Goal: Task Accomplishment & Management: Use online tool/utility

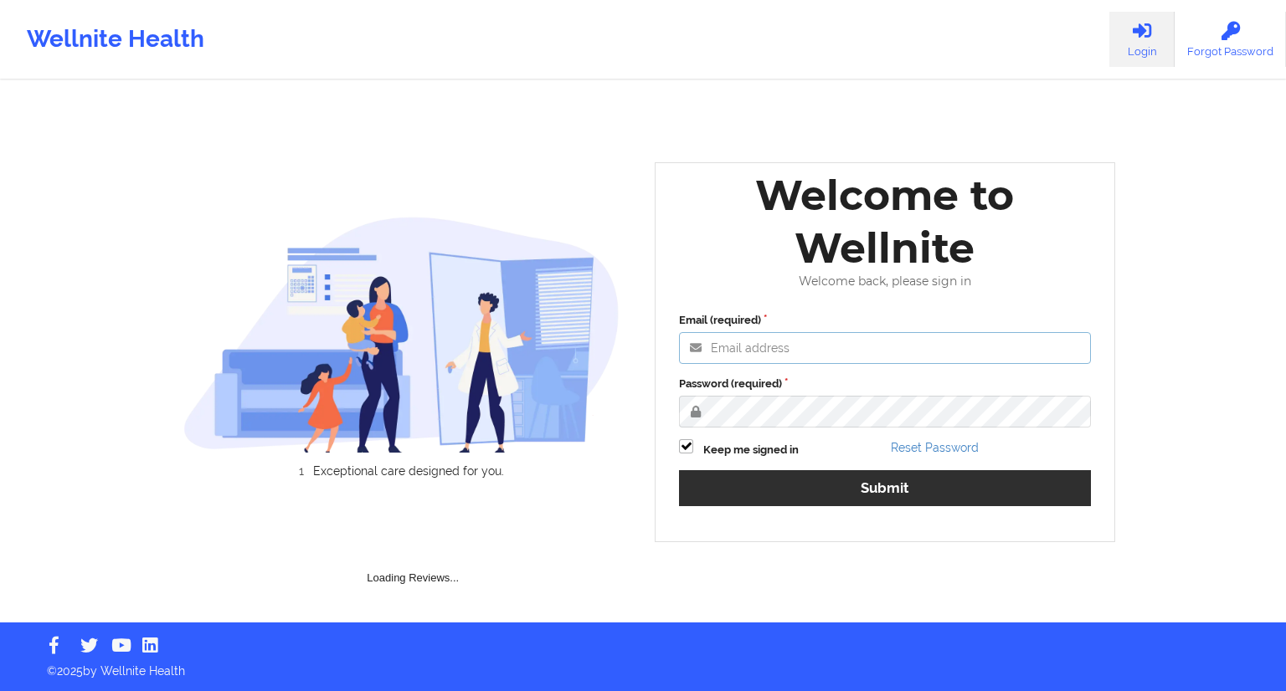
type input "[EMAIL_ADDRESS][DOMAIN_NAME]"
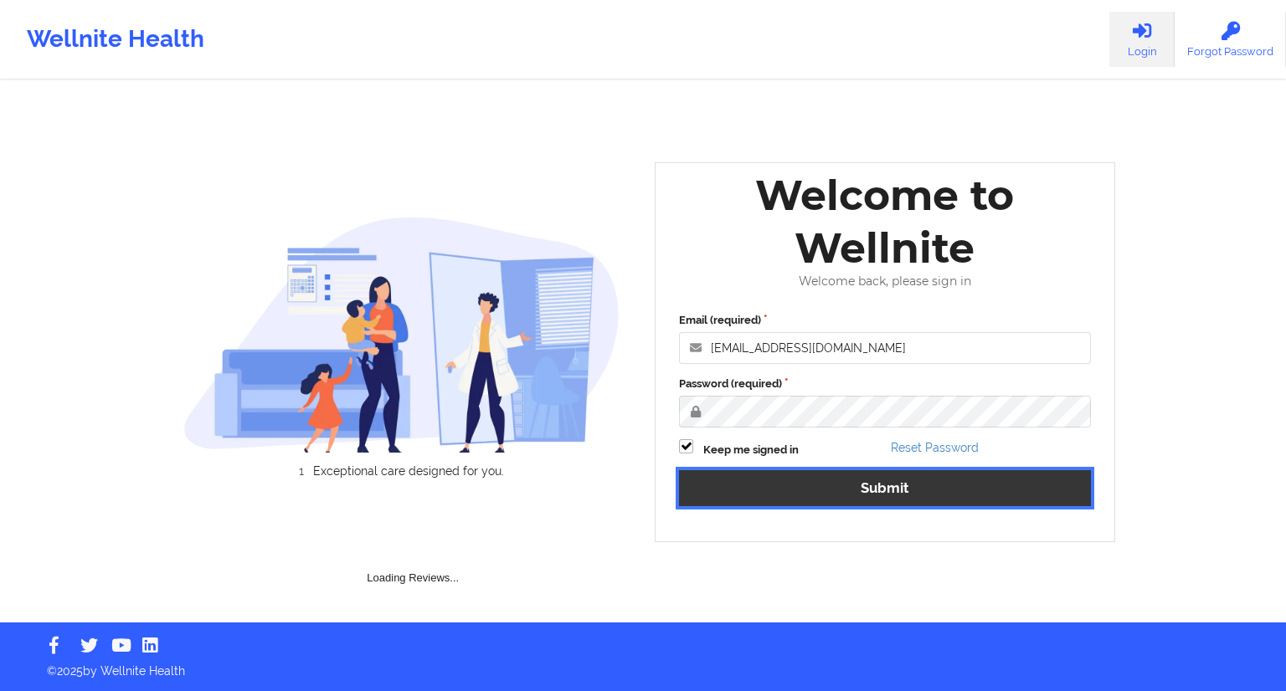
click at [865, 488] on button "Submit" at bounding box center [885, 488] width 412 height 36
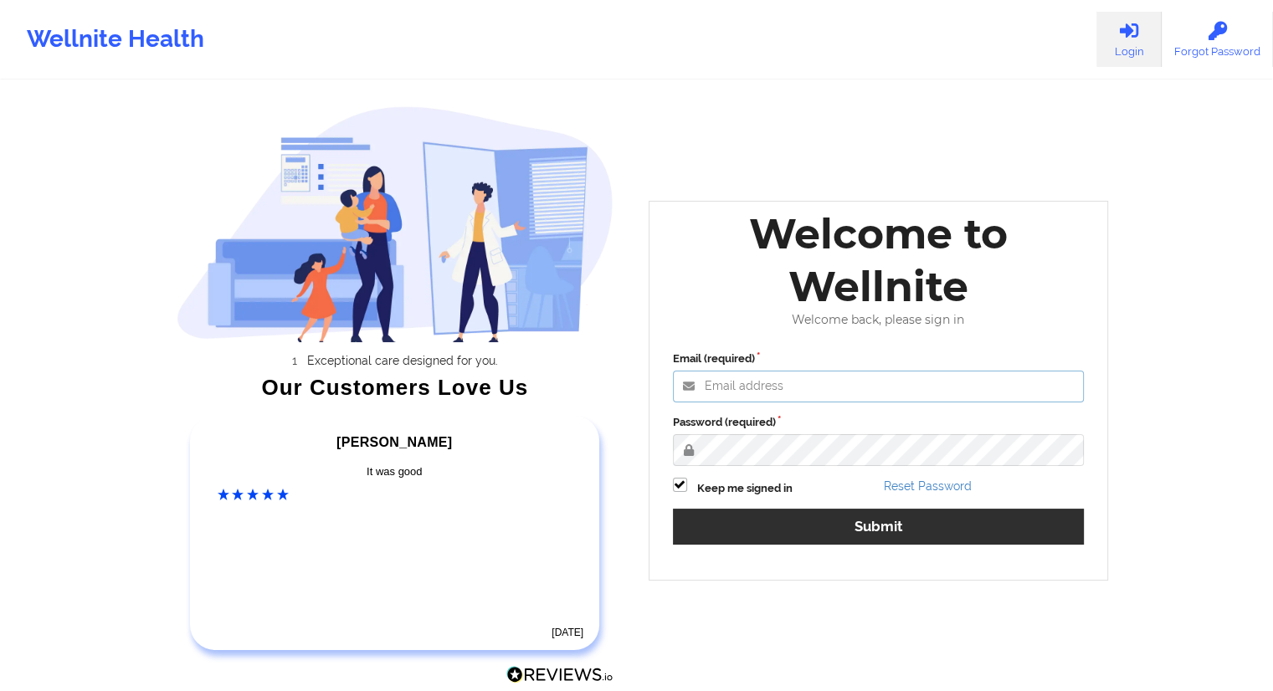
type input "[EMAIL_ADDRESS][DOMAIN_NAME]"
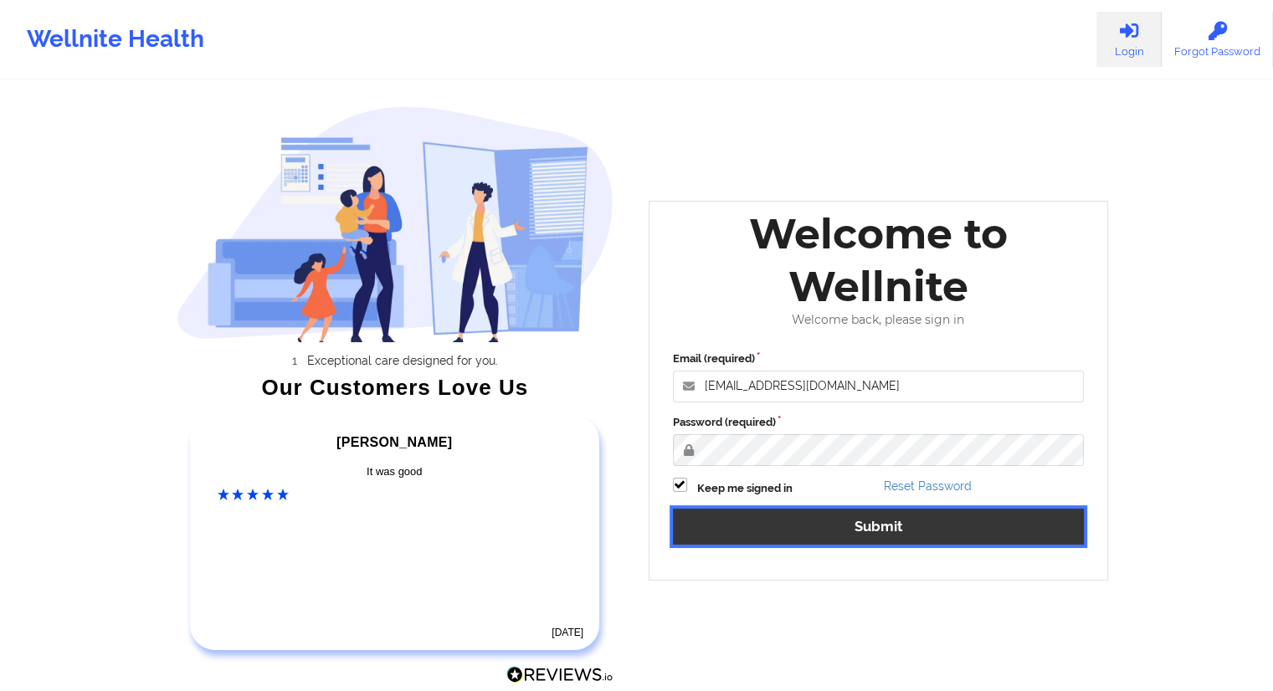
click at [871, 525] on button "Submit" at bounding box center [879, 527] width 412 height 36
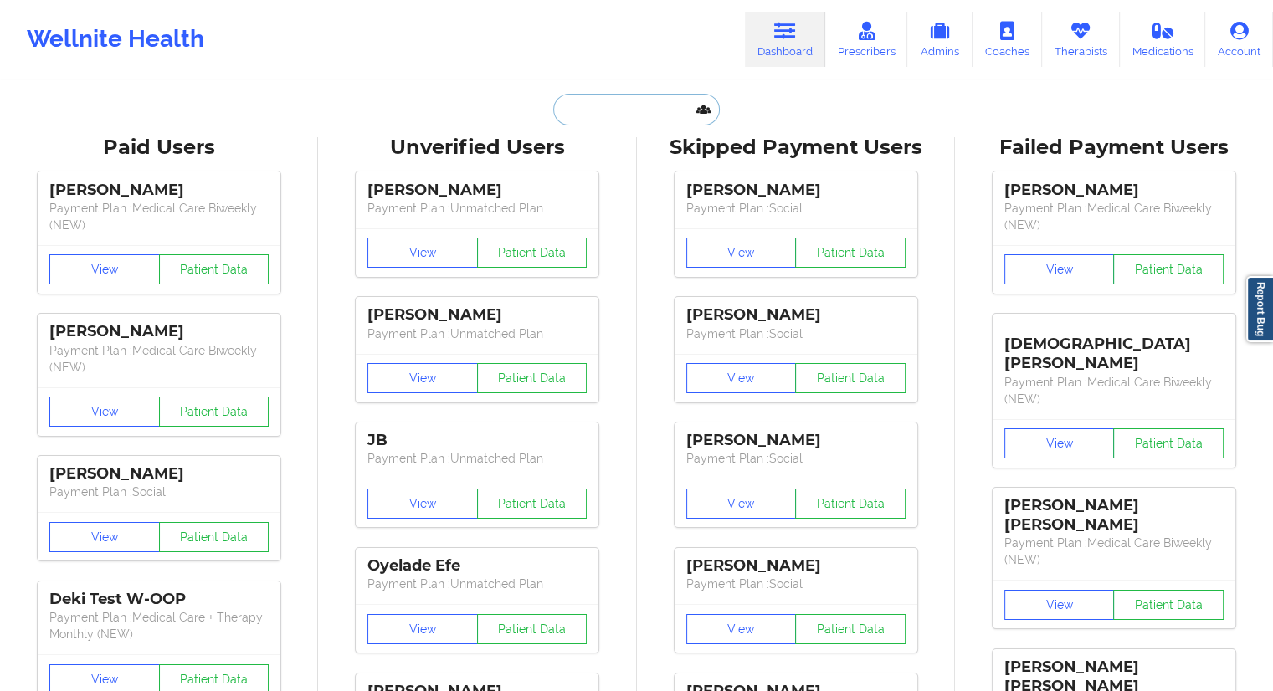
drag, startPoint x: 565, startPoint y: 101, endPoint x: 567, endPoint y: 111, distance: 10.4
click at [566, 101] on input "text" at bounding box center [636, 110] width 166 height 32
paste input "[PERSON_NAME]"
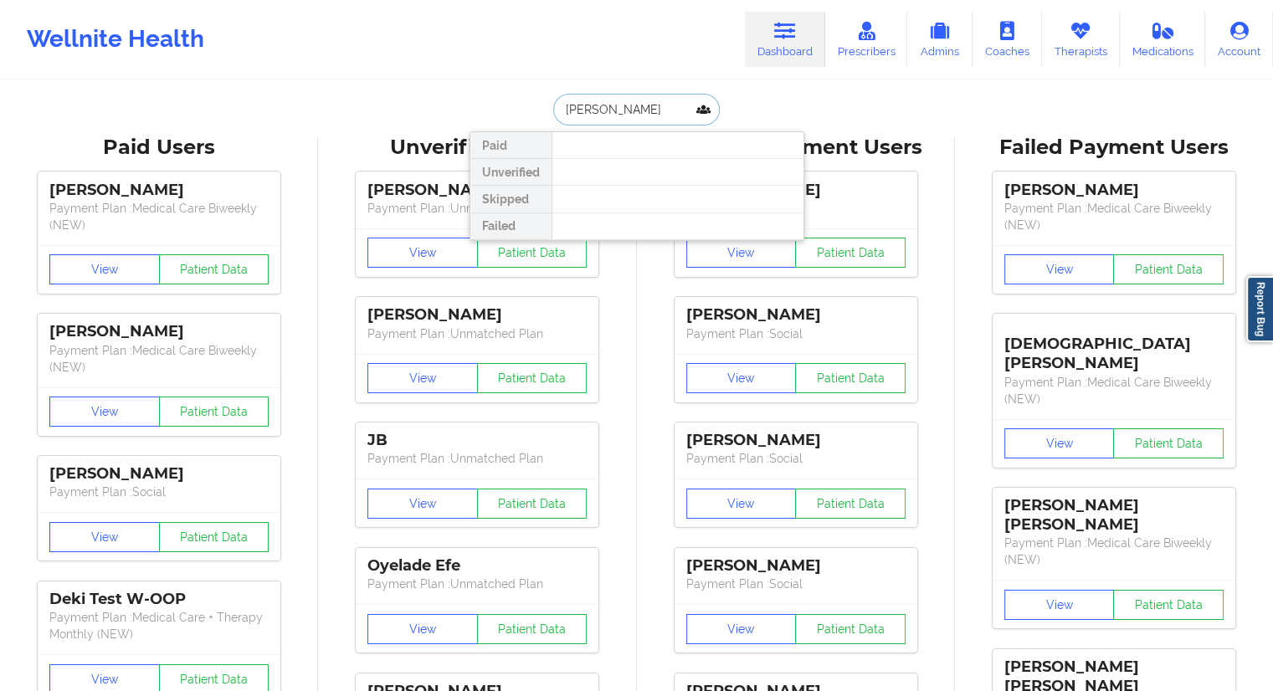
click at [593, 111] on input "[PERSON_NAME]" at bounding box center [636, 110] width 166 height 32
type input "Mishra"
click at [601, 96] on input "Mishra" at bounding box center [636, 110] width 166 height 32
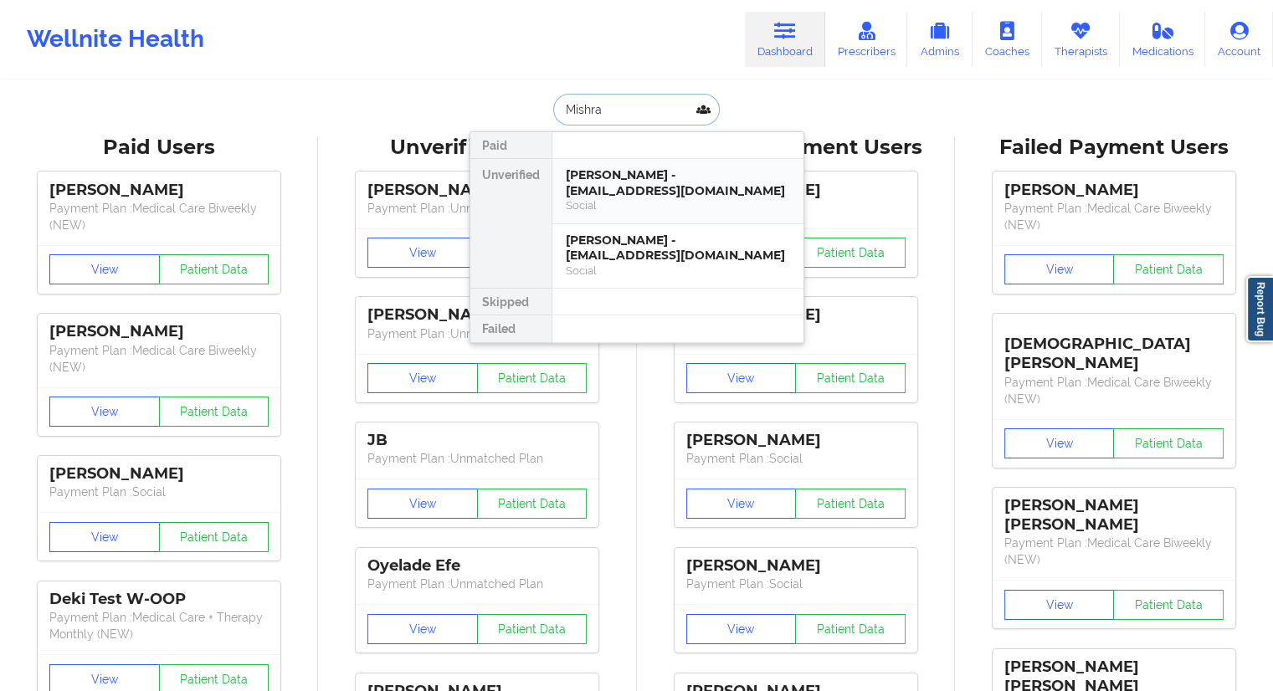
click at [653, 188] on div "[PERSON_NAME] - [EMAIL_ADDRESS][DOMAIN_NAME]" at bounding box center [678, 182] width 224 height 31
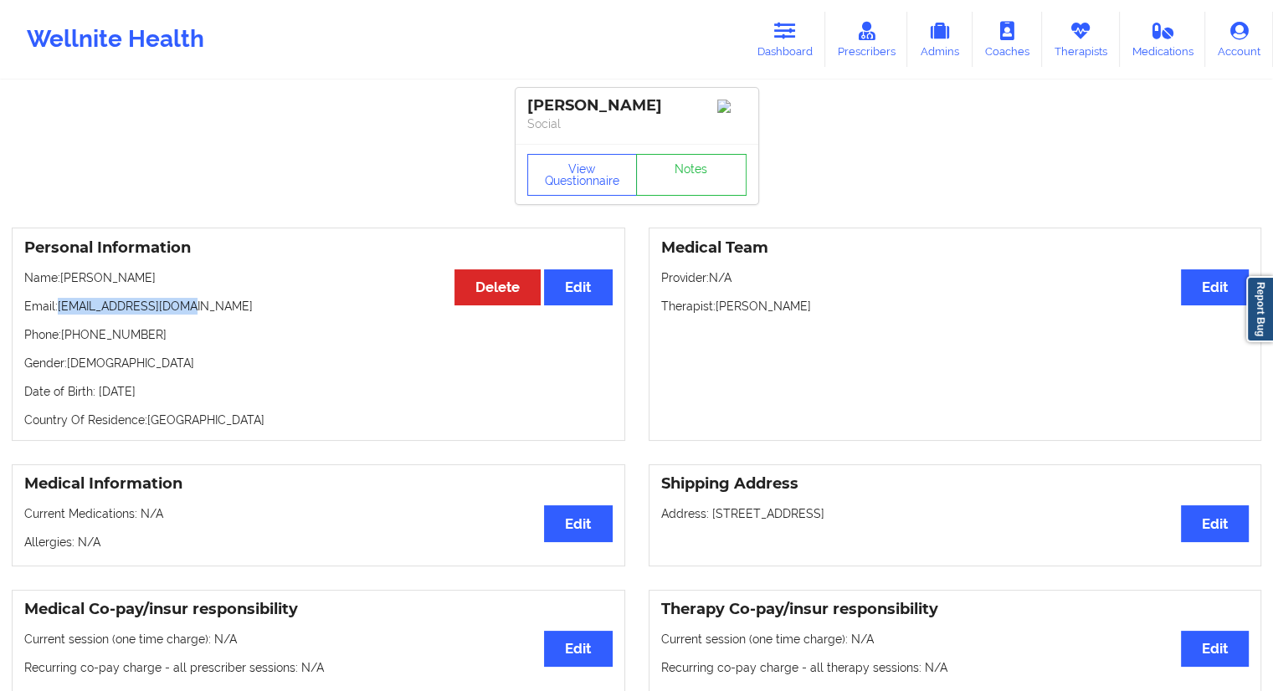
drag, startPoint x: 167, startPoint y: 306, endPoint x: 59, endPoint y: 298, distance: 108.2
click at [59, 298] on div "Personal Information Edit Delete Name: [PERSON_NAME]: [EMAIL_ADDRESS][DOMAIN_NA…" at bounding box center [319, 334] width 614 height 213
copy p "[EMAIL_ADDRESS][DOMAIN_NAME]"
drag, startPoint x: 165, startPoint y: 285, endPoint x: 64, endPoint y: 282, distance: 101.3
click at [64, 282] on p "Name: [PERSON_NAME]" at bounding box center [318, 278] width 588 height 17
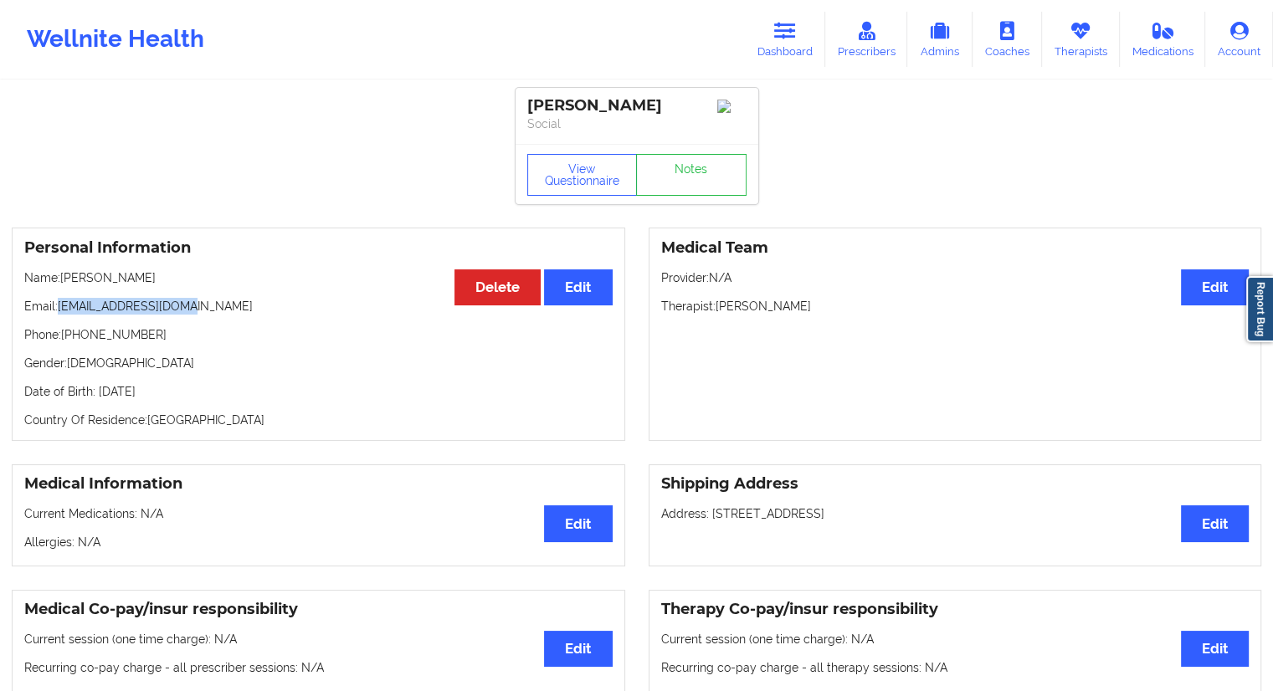
copy p "[PERSON_NAME]"
click at [571, 196] on button "View Questionnaire" at bounding box center [582, 175] width 110 height 42
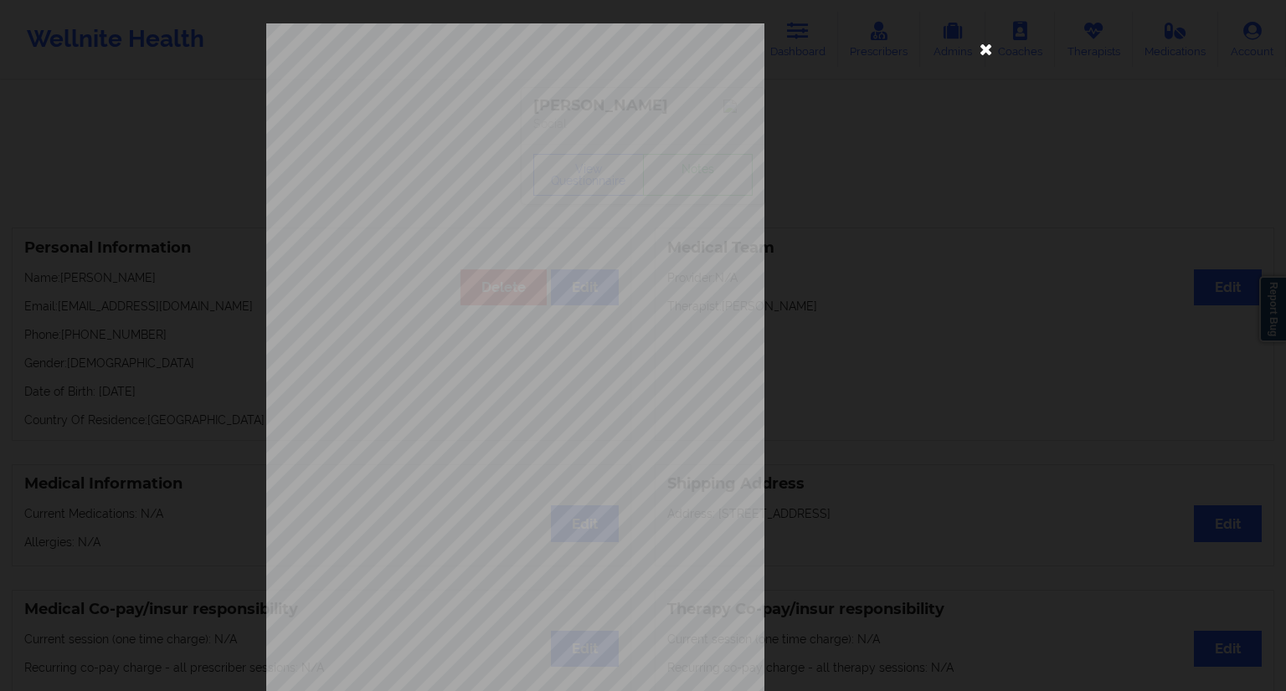
click at [978, 51] on icon at bounding box center [986, 48] width 27 height 27
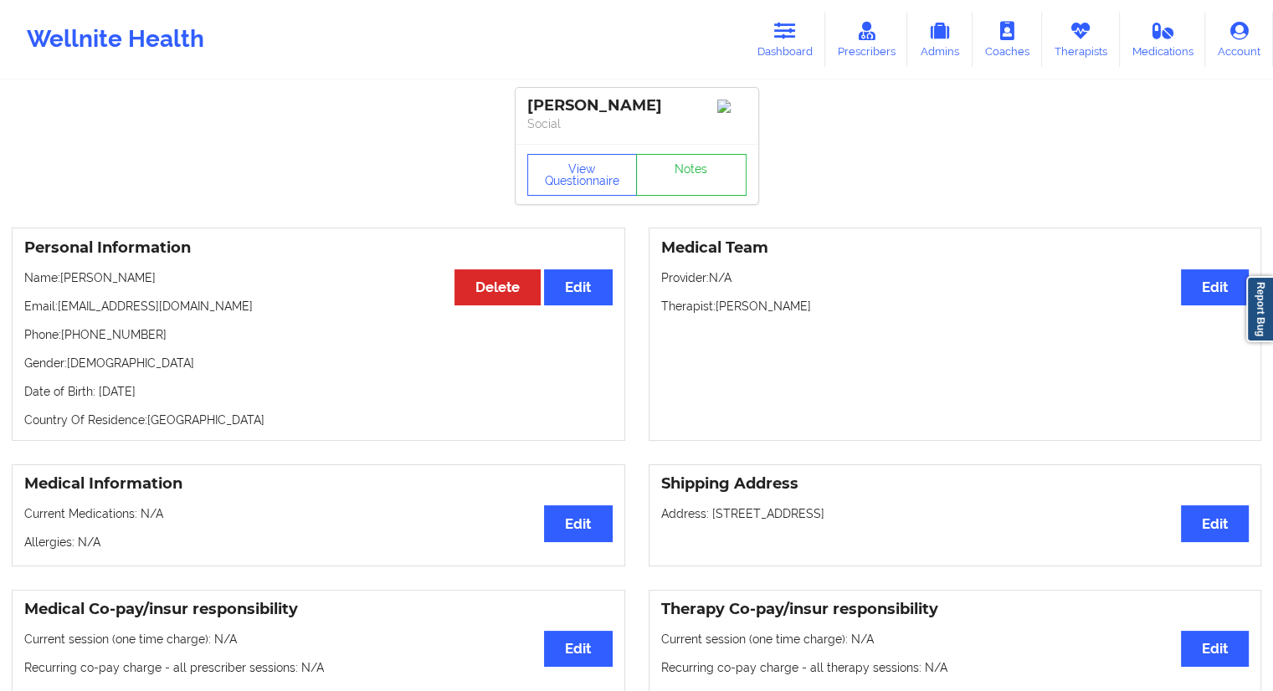
drag, startPoint x: 147, startPoint y: 281, endPoint x: 64, endPoint y: 276, distance: 83.0
click at [64, 276] on p "Name: [PERSON_NAME]" at bounding box center [318, 278] width 588 height 17
copy p "[PERSON_NAME]"
click at [591, 194] on button "View Questionnaire" at bounding box center [582, 175] width 110 height 42
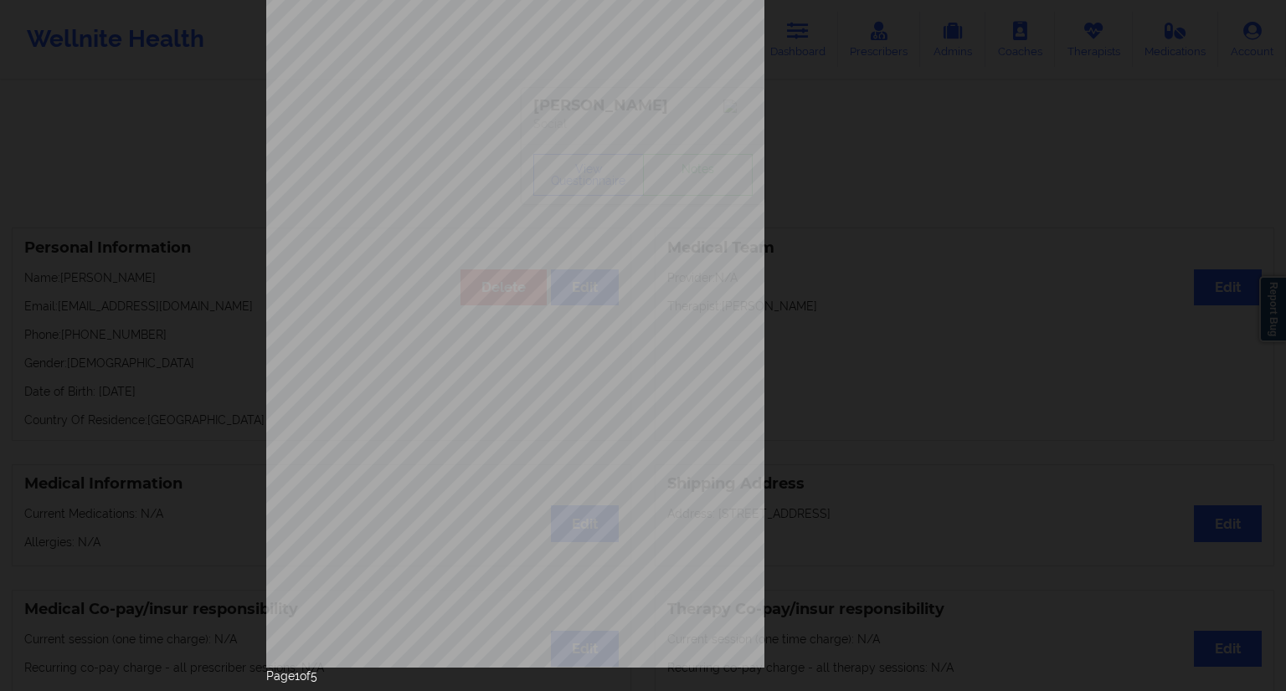
scroll to position [107, 0]
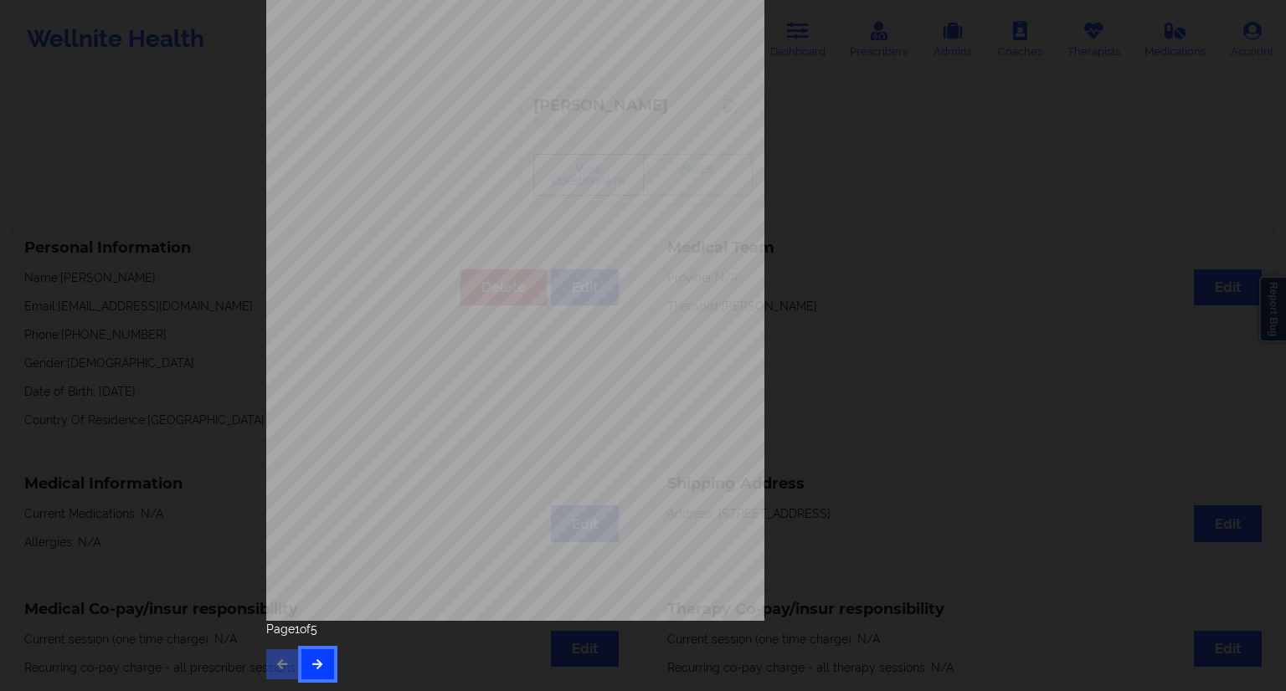
click at [327, 667] on button "button" at bounding box center [317, 665] width 33 height 30
click at [319, 657] on button "button" at bounding box center [317, 665] width 33 height 30
click at [328, 668] on button "button" at bounding box center [317, 665] width 33 height 30
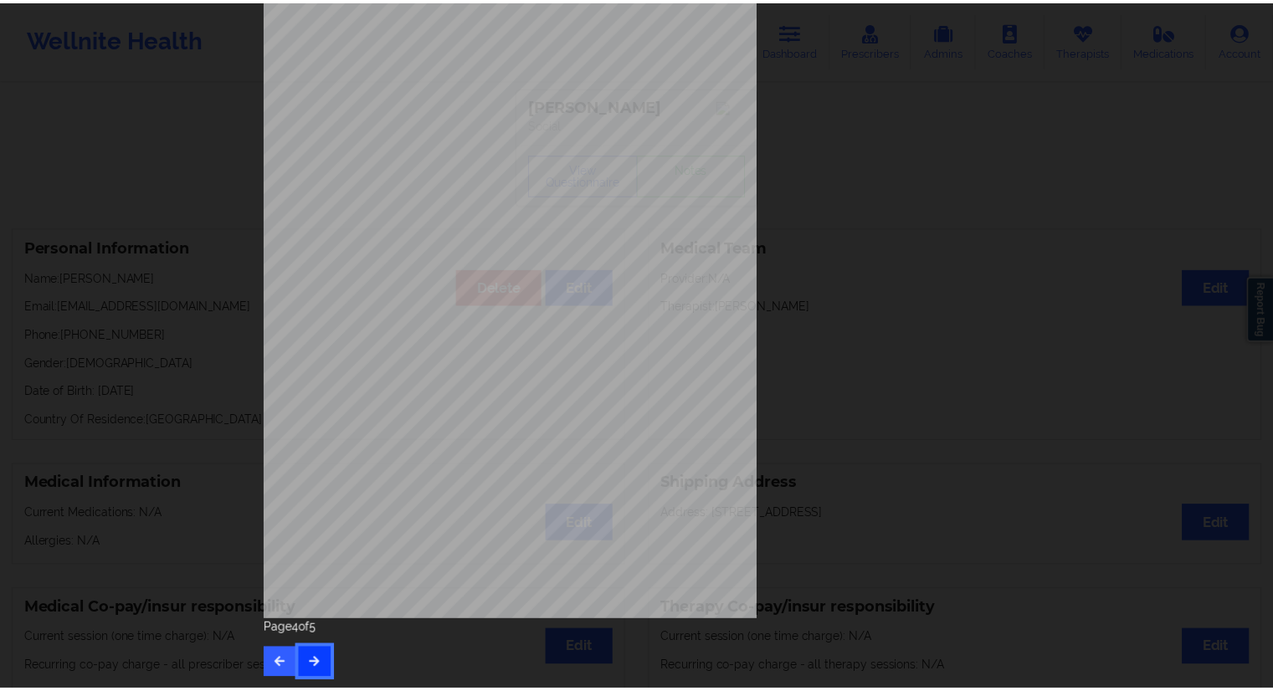
scroll to position [0, 0]
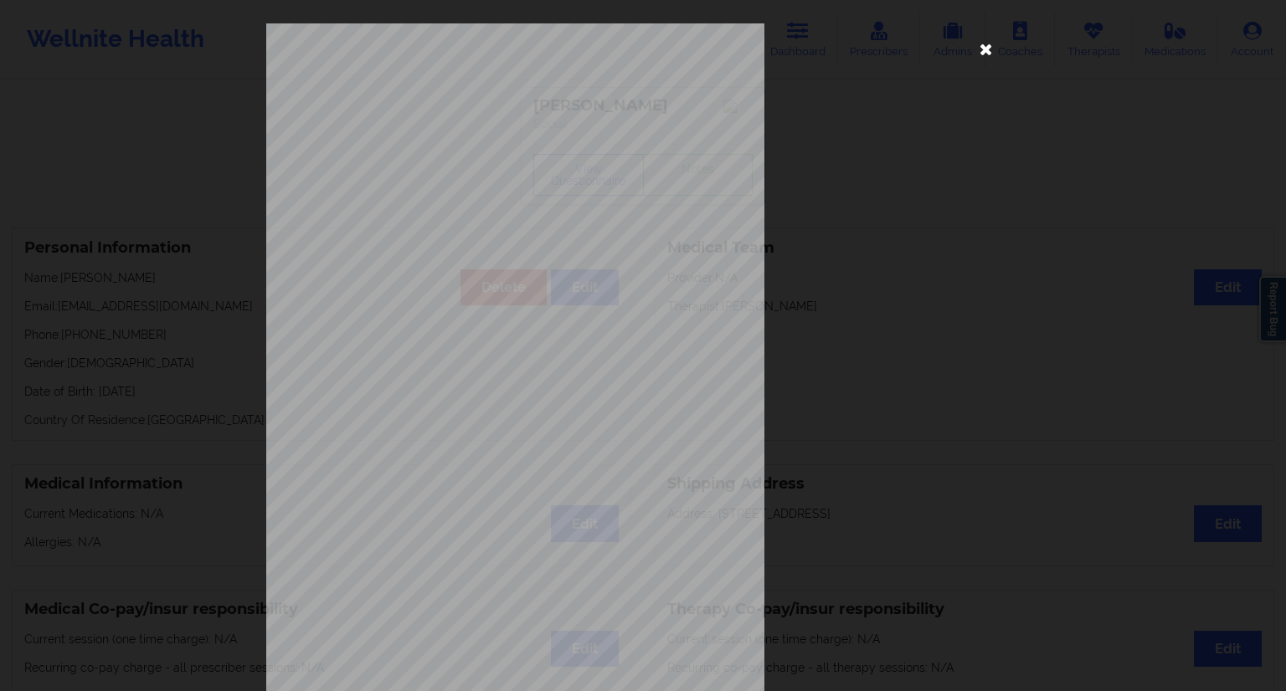
click at [973, 54] on icon at bounding box center [986, 48] width 27 height 27
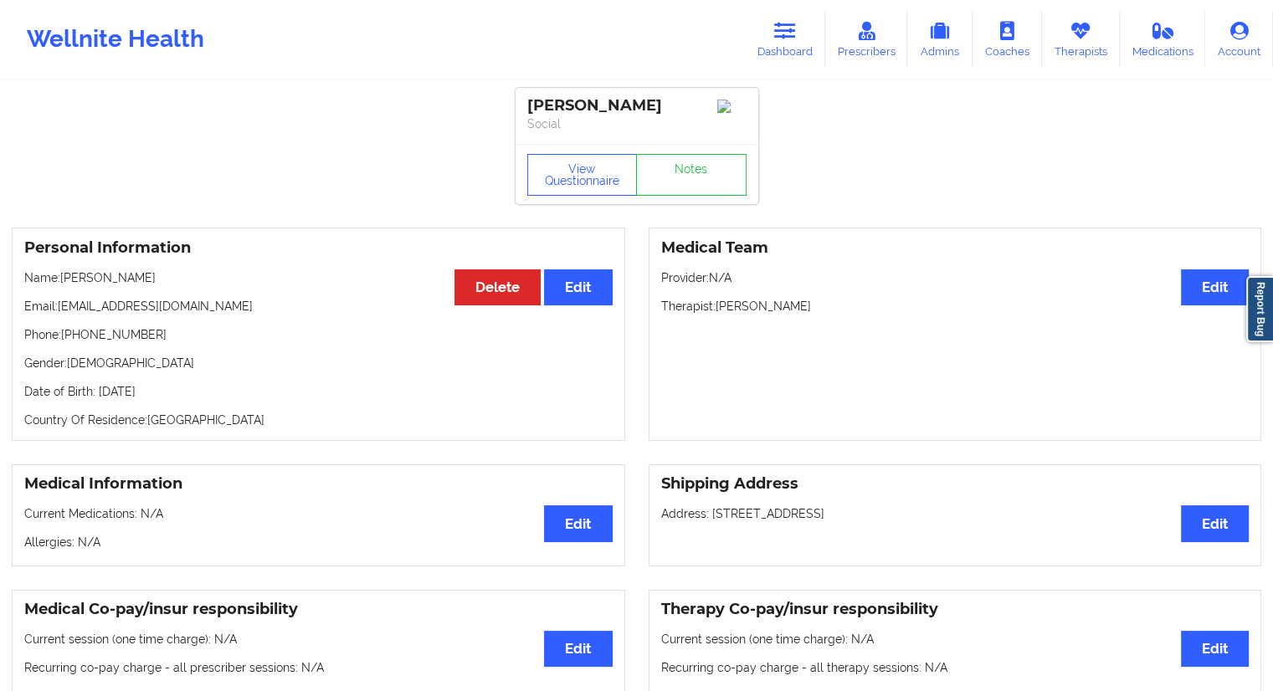
drag, startPoint x: 157, startPoint y: 282, endPoint x: 64, endPoint y: 280, distance: 93.8
click at [64, 280] on p "Name: [PERSON_NAME]" at bounding box center [318, 278] width 588 height 17
copy p "[PERSON_NAME]"
click at [1070, 54] on link "Therapists" at bounding box center [1081, 39] width 78 height 55
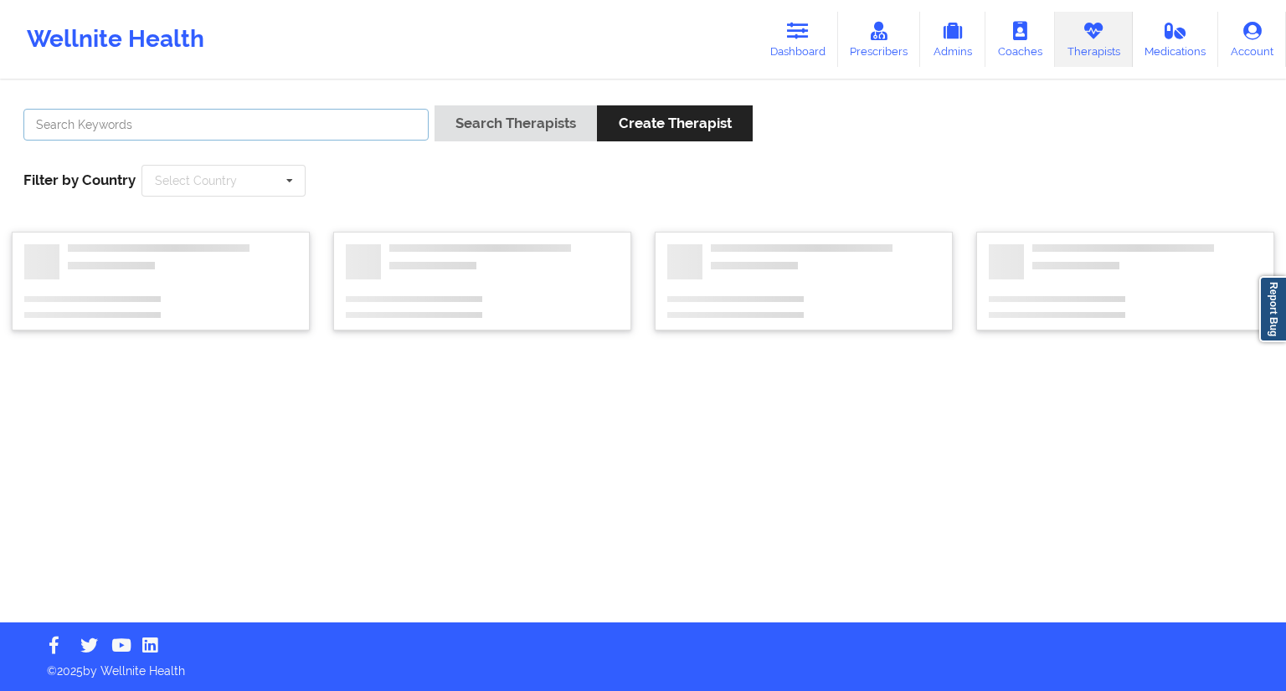
click at [295, 132] on input "text" at bounding box center [225, 125] width 405 height 32
paste input "[PERSON_NAME] [PERSON_NAME]"
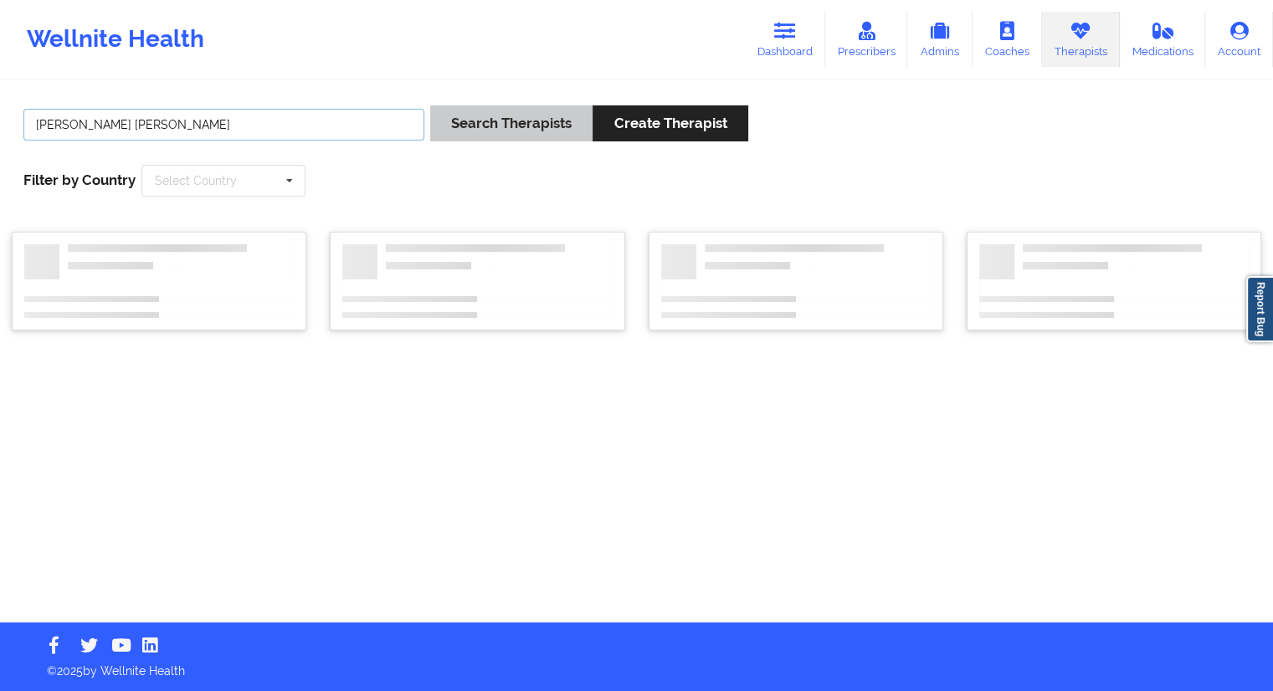
type input "[PERSON_NAME] [PERSON_NAME]"
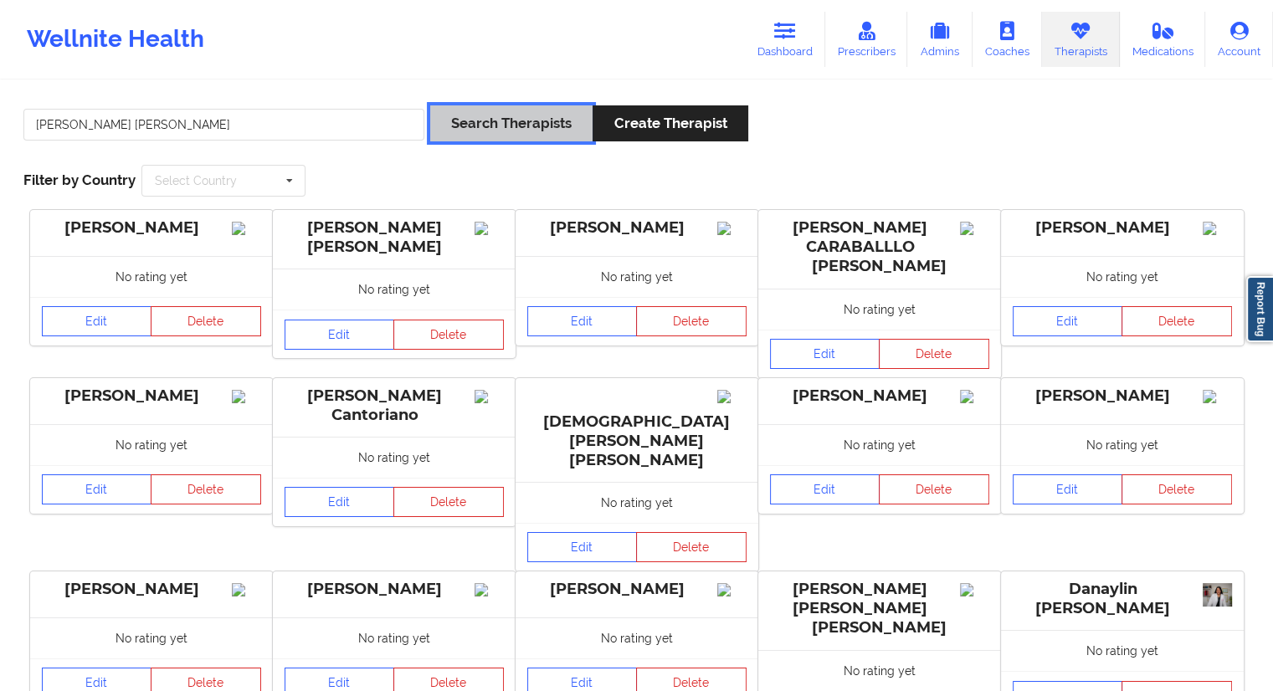
click at [454, 126] on button "Search Therapists" at bounding box center [511, 123] width 162 height 36
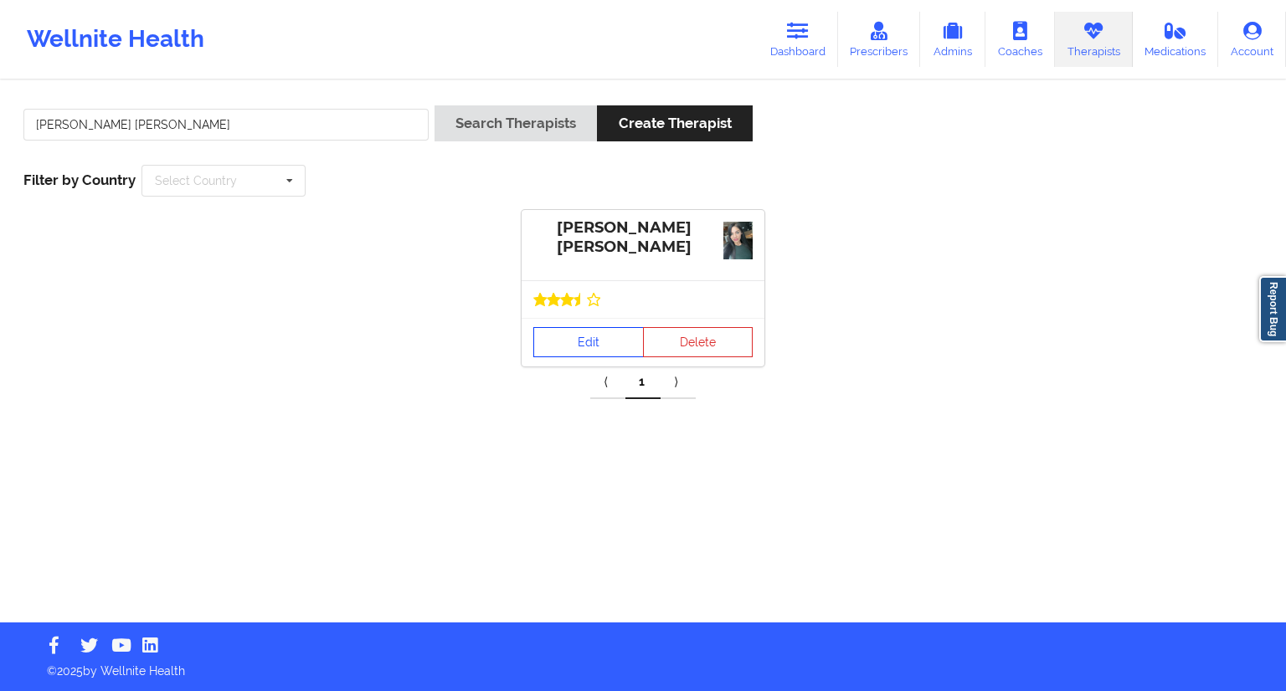
click at [589, 352] on link "Edit" at bounding box center [588, 342] width 110 height 30
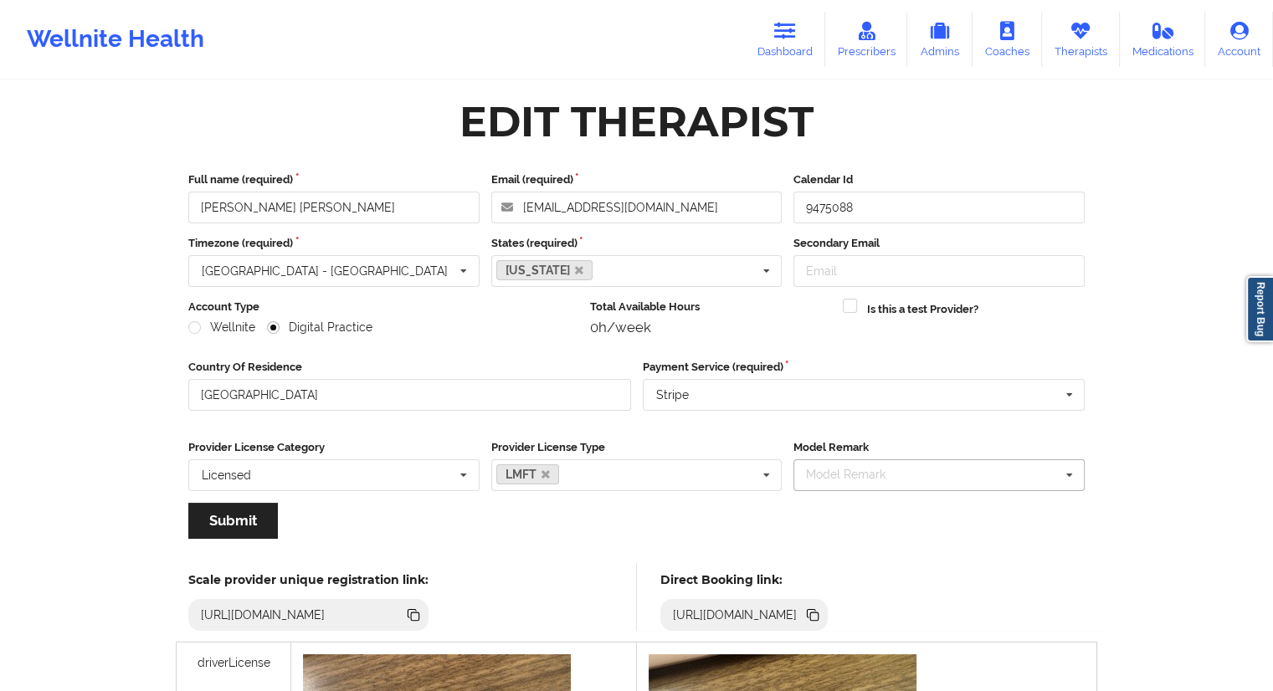
scroll to position [167, 0]
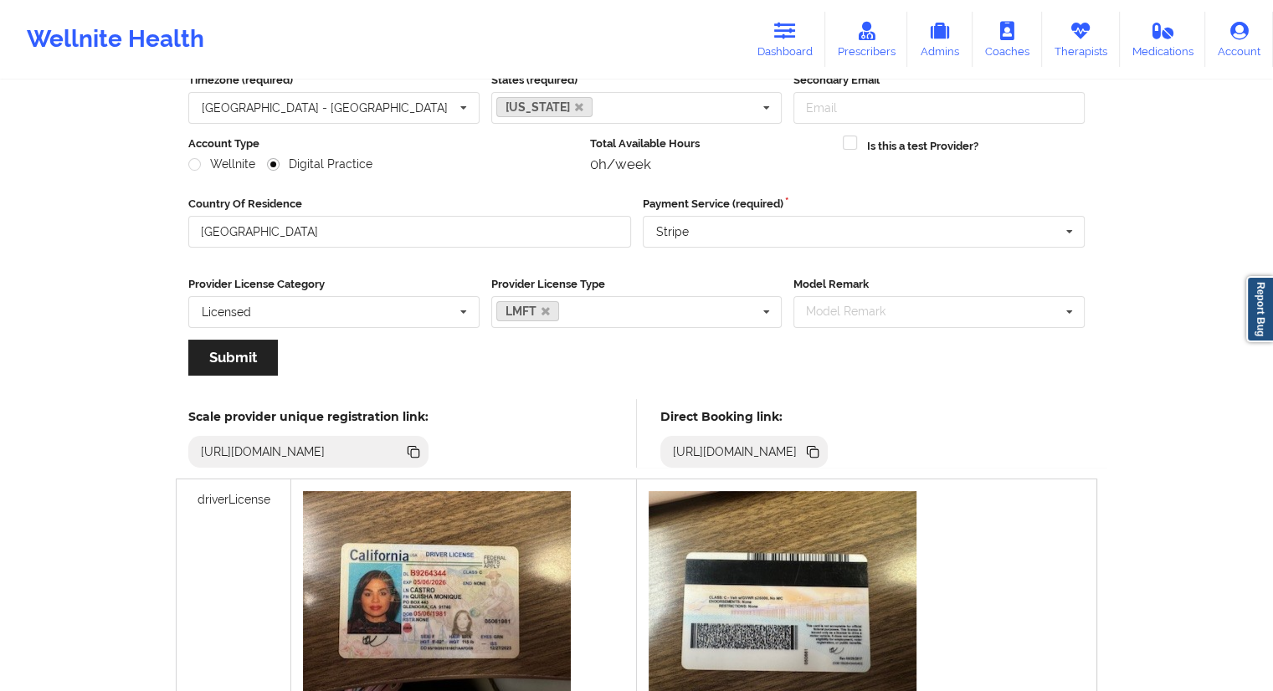
click at [819, 451] on icon at bounding box center [814, 453] width 8 height 8
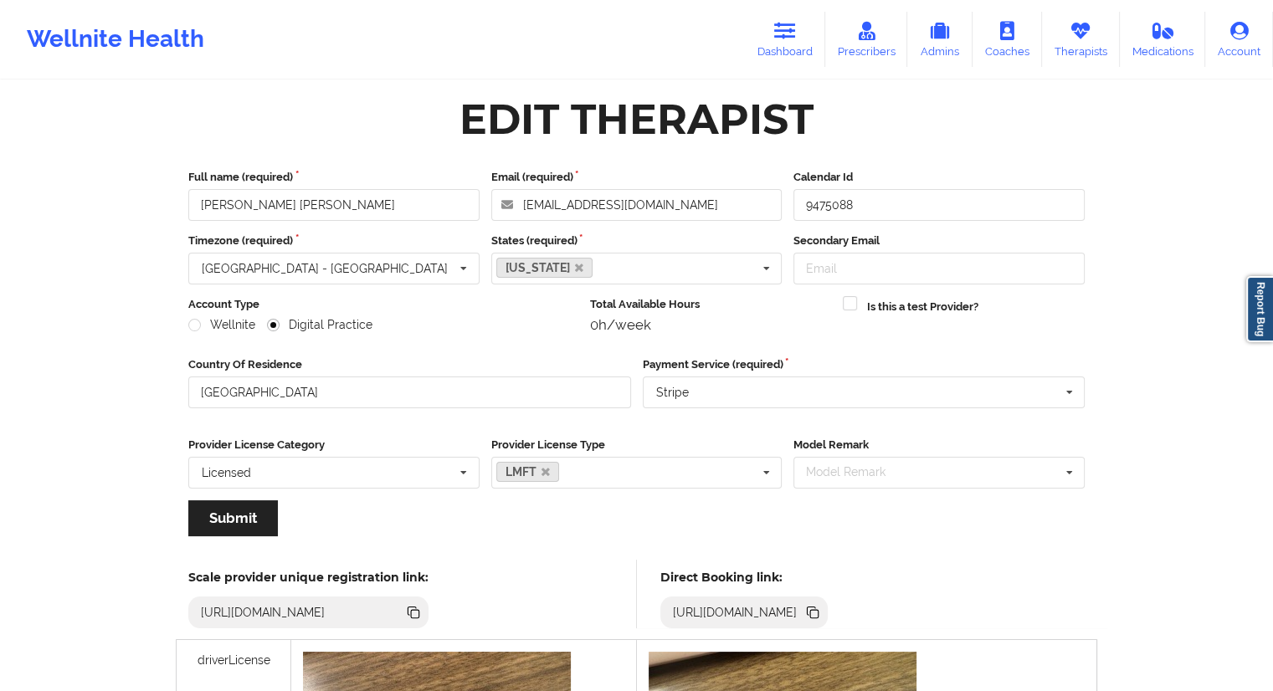
scroll to position [0, 0]
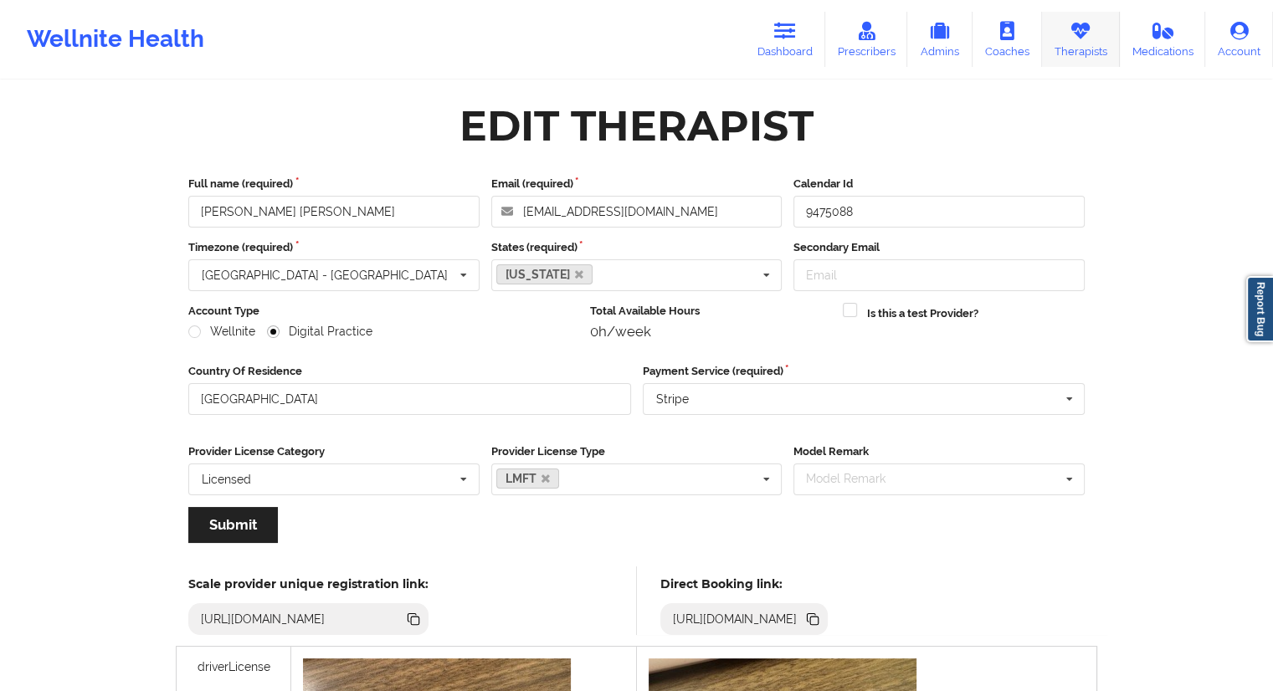
click at [1065, 51] on link "Therapists" at bounding box center [1081, 39] width 78 height 55
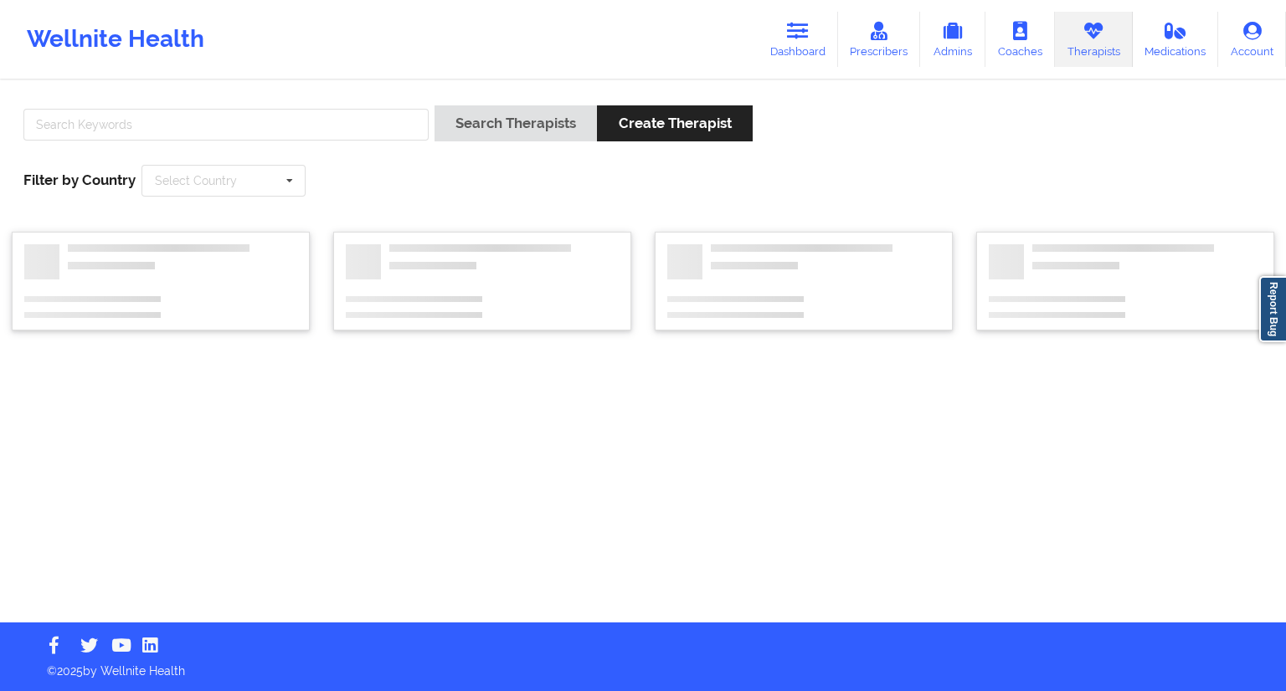
click at [130, 141] on div at bounding box center [226, 129] width 417 height 48
click at [141, 127] on input "text" at bounding box center [225, 125] width 405 height 32
paste input "[PERSON_NAME]"
type input "[PERSON_NAME]"
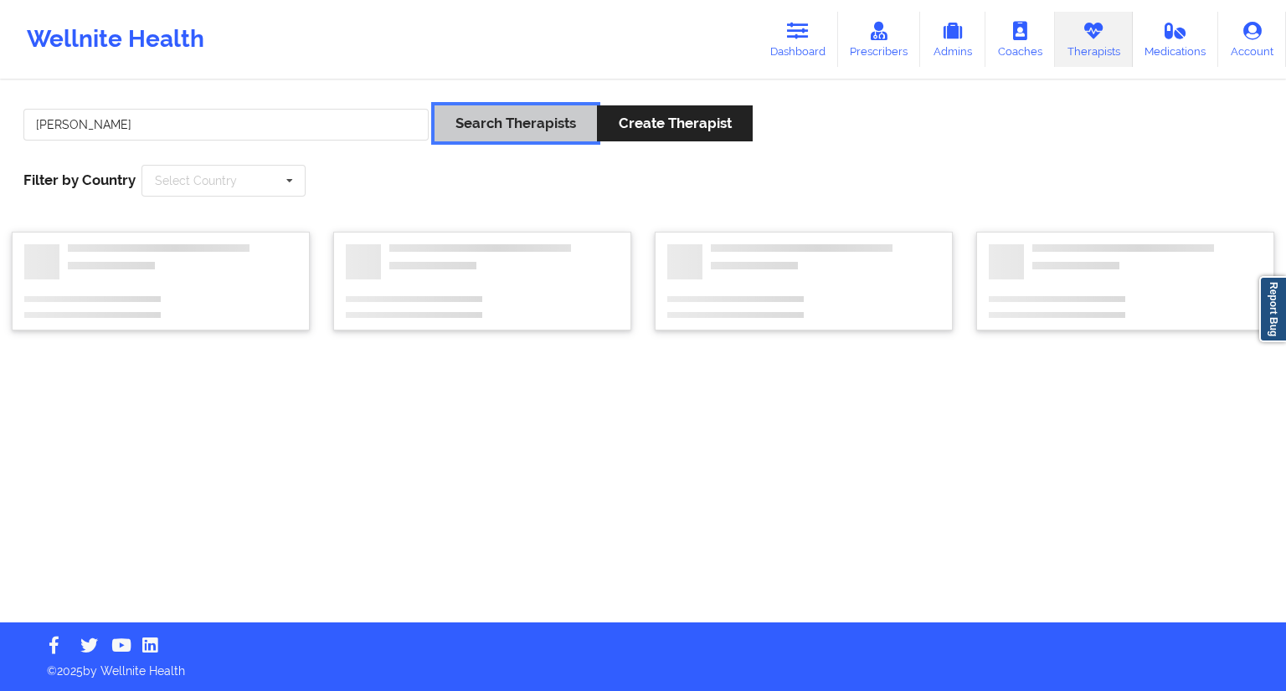
click at [486, 110] on button "Search Therapists" at bounding box center [515, 123] width 162 height 36
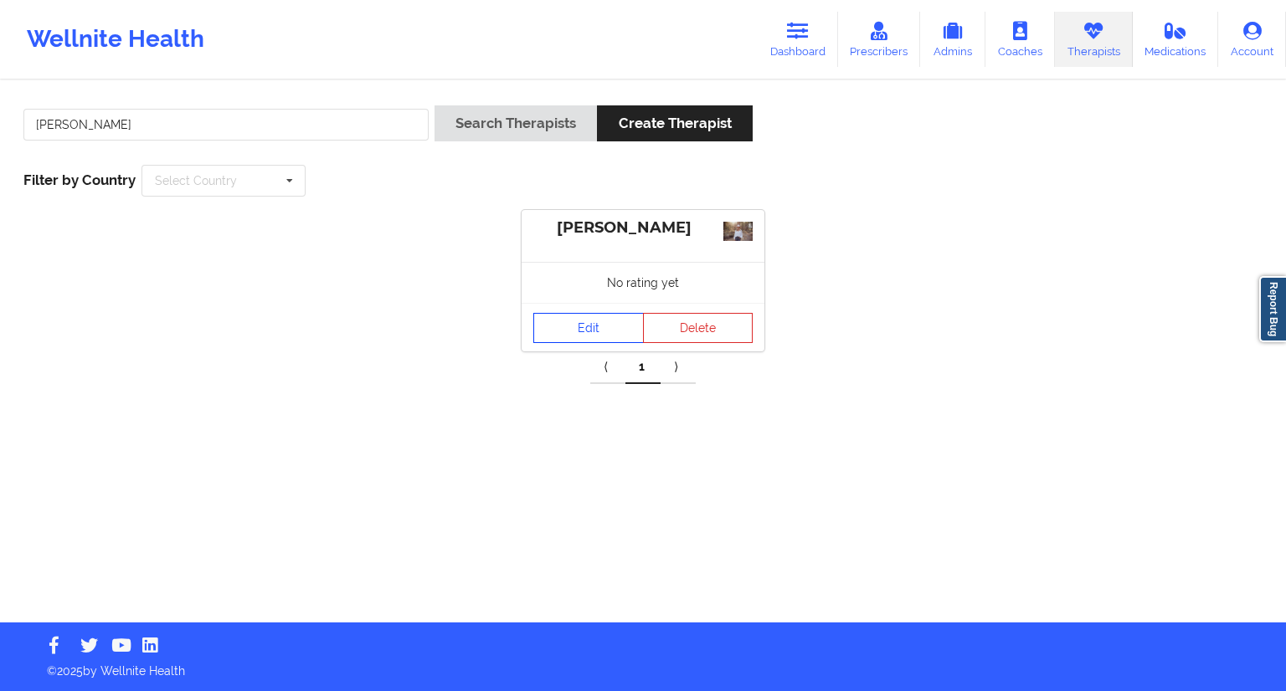
click at [583, 332] on link "Edit" at bounding box center [588, 328] width 110 height 30
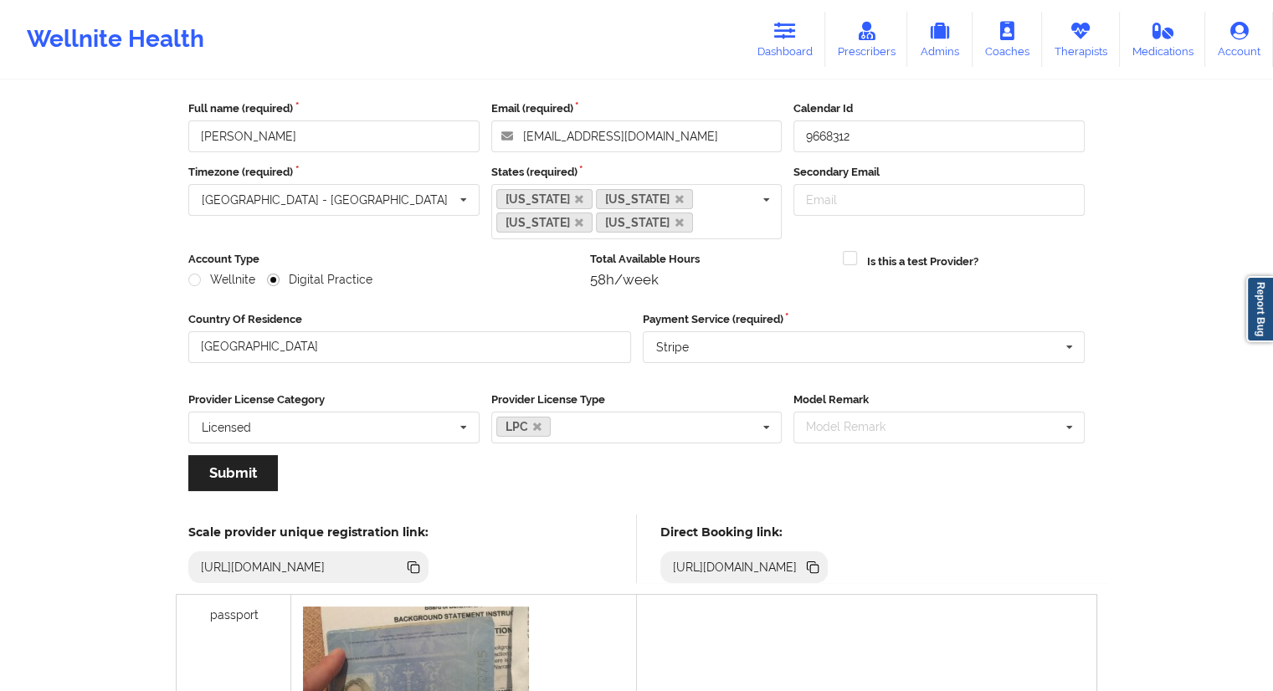
scroll to position [167, 0]
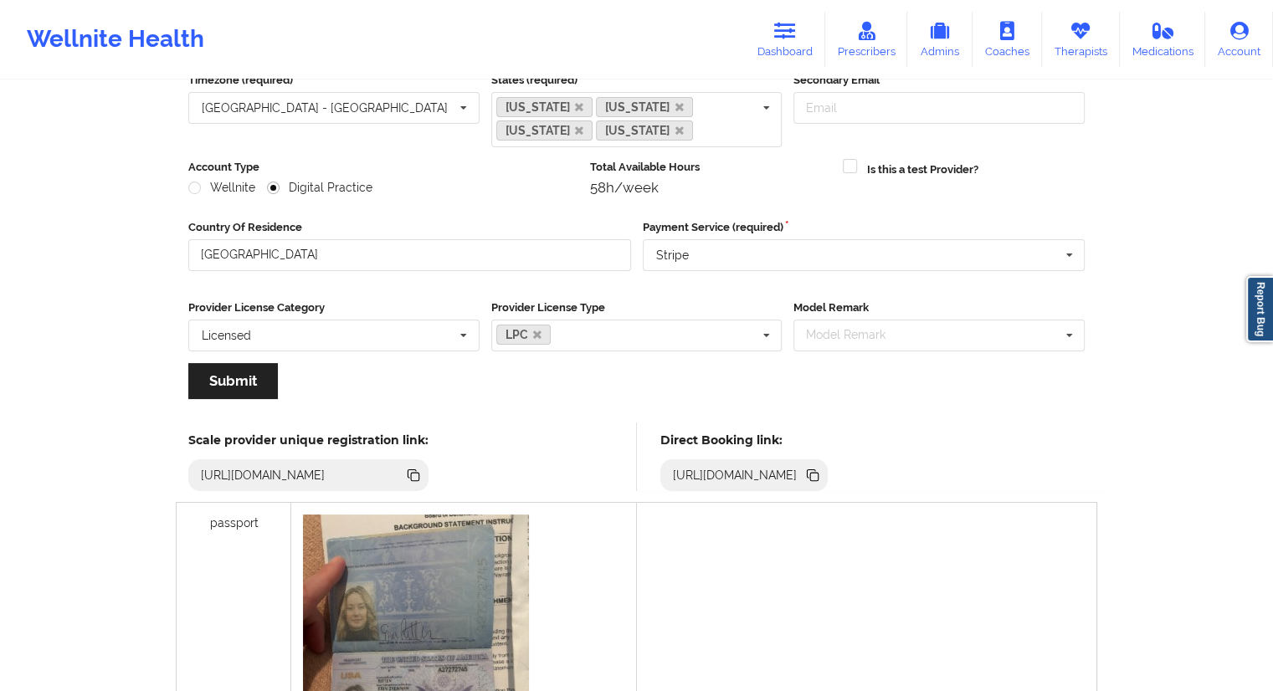
click at [819, 474] on icon at bounding box center [814, 477] width 8 height 8
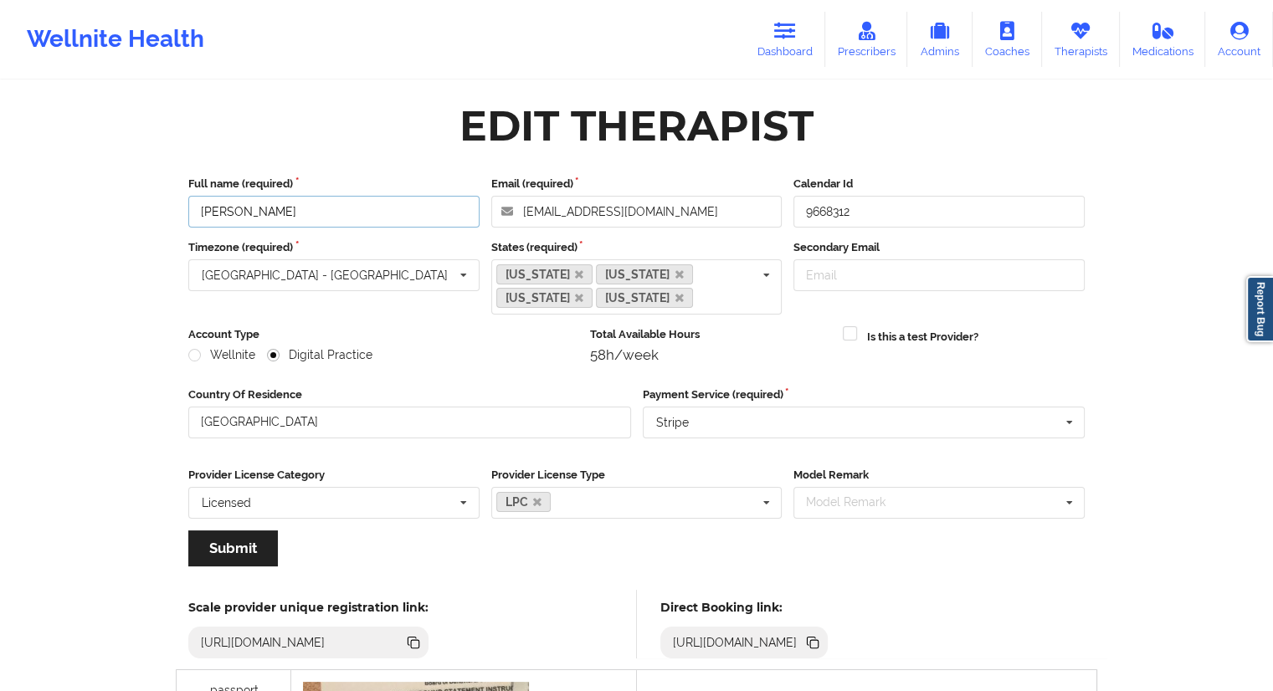
drag, startPoint x: 299, startPoint y: 212, endPoint x: 182, endPoint y: 210, distance: 117.2
click at [182, 210] on div "Full name (required) [PERSON_NAME]" at bounding box center [333, 202] width 303 height 52
click at [819, 644] on icon at bounding box center [814, 644] width 8 height 8
click at [770, 55] on link "Dashboard" at bounding box center [785, 39] width 80 height 55
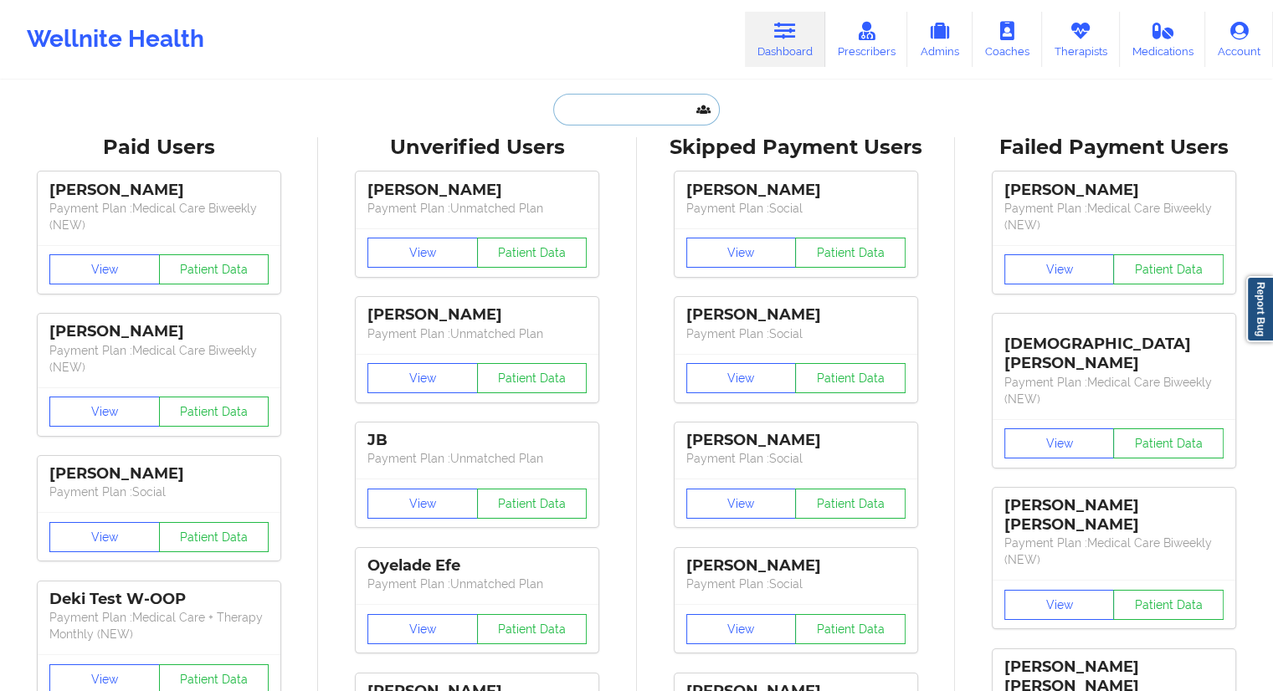
click at [602, 101] on input "text" at bounding box center [636, 110] width 166 height 32
paste input "[PERSON_NAME]"
type input "[PERSON_NAME]"
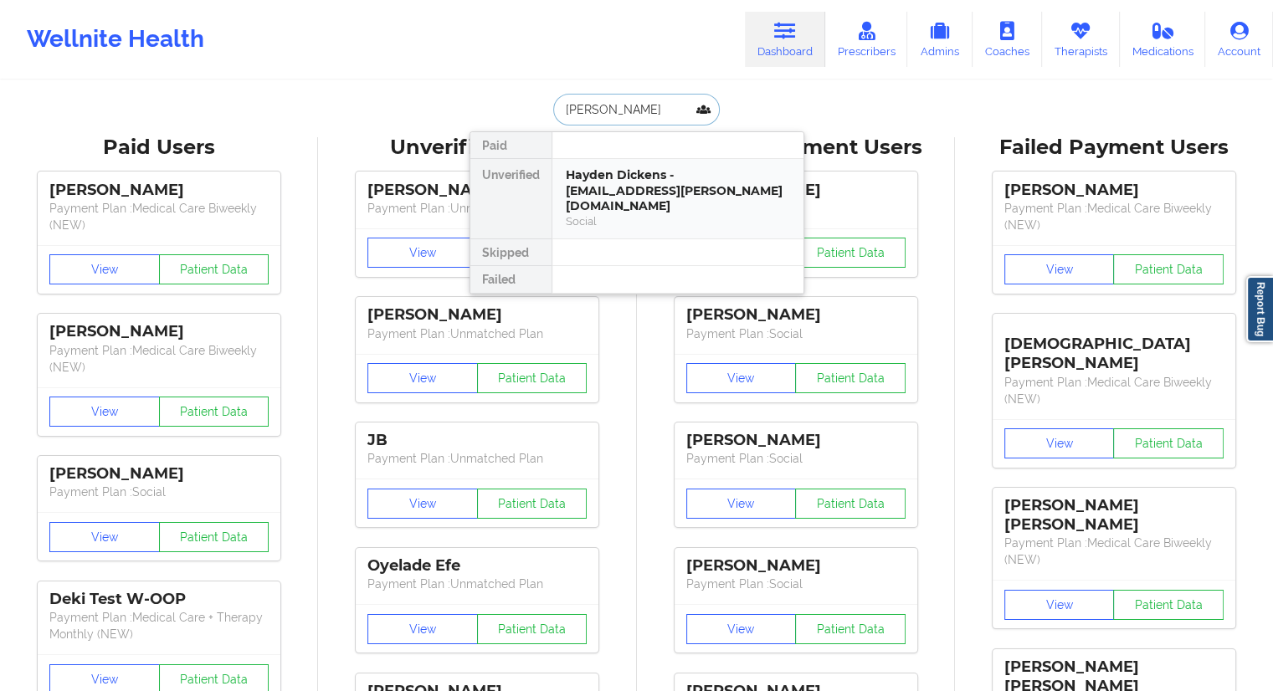
click at [623, 182] on div "Hayden Dickens - [EMAIL_ADDRESS][PERSON_NAME][DOMAIN_NAME]" at bounding box center [678, 190] width 224 height 47
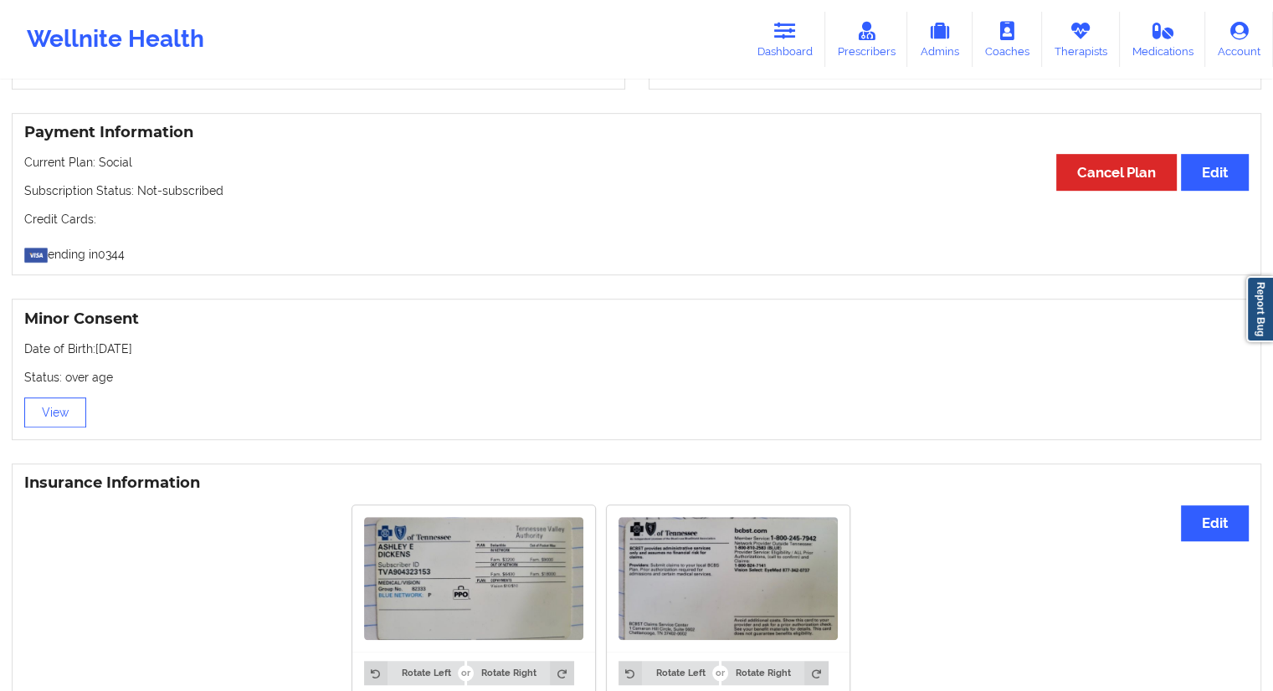
scroll to position [963, 0]
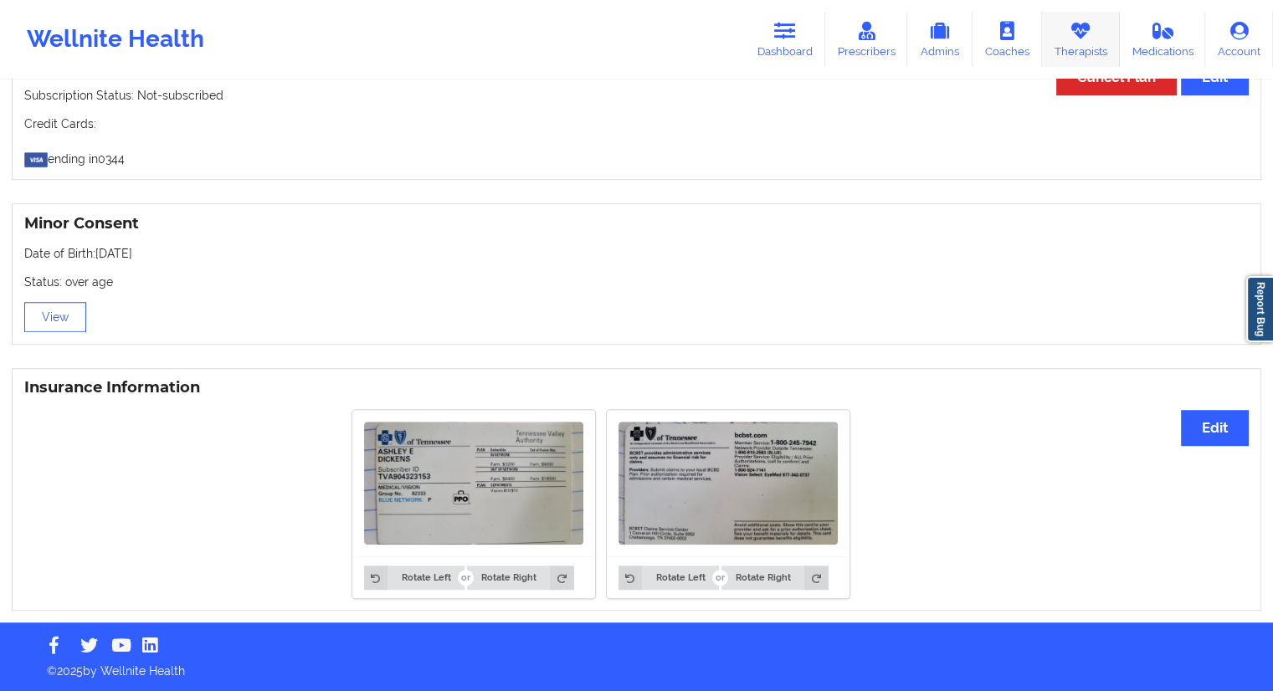
click at [1081, 45] on link "Therapists" at bounding box center [1081, 39] width 78 height 55
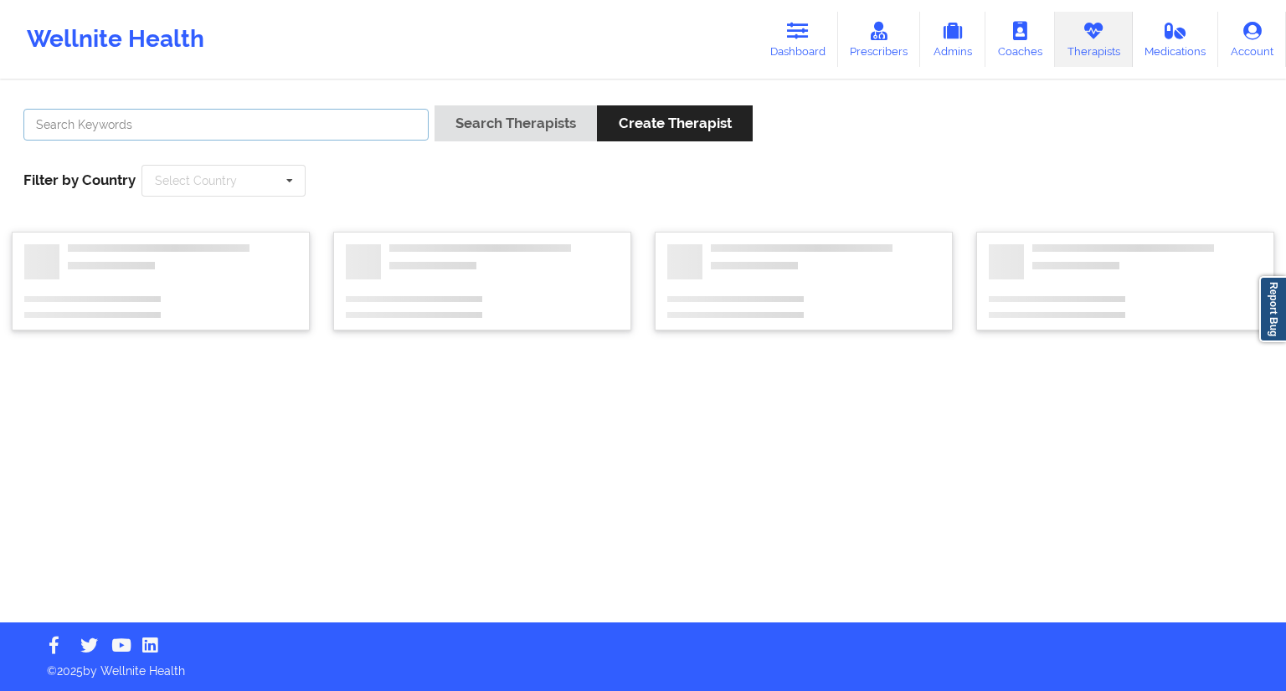
click at [247, 139] on input "text" at bounding box center [225, 125] width 405 height 32
paste input "[PERSON_NAME]"
type input "[PERSON_NAME]"
click at [446, 138] on button "Search Therapists" at bounding box center [515, 123] width 162 height 36
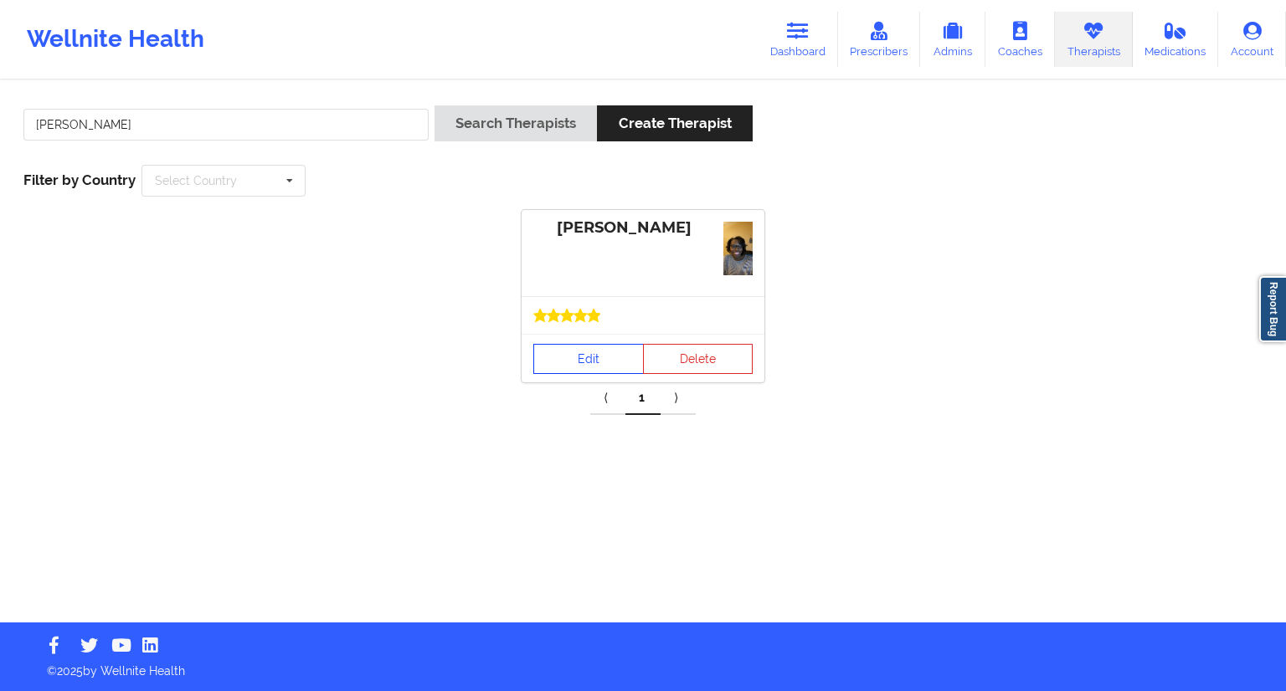
click at [583, 360] on link "Edit" at bounding box center [588, 359] width 110 height 30
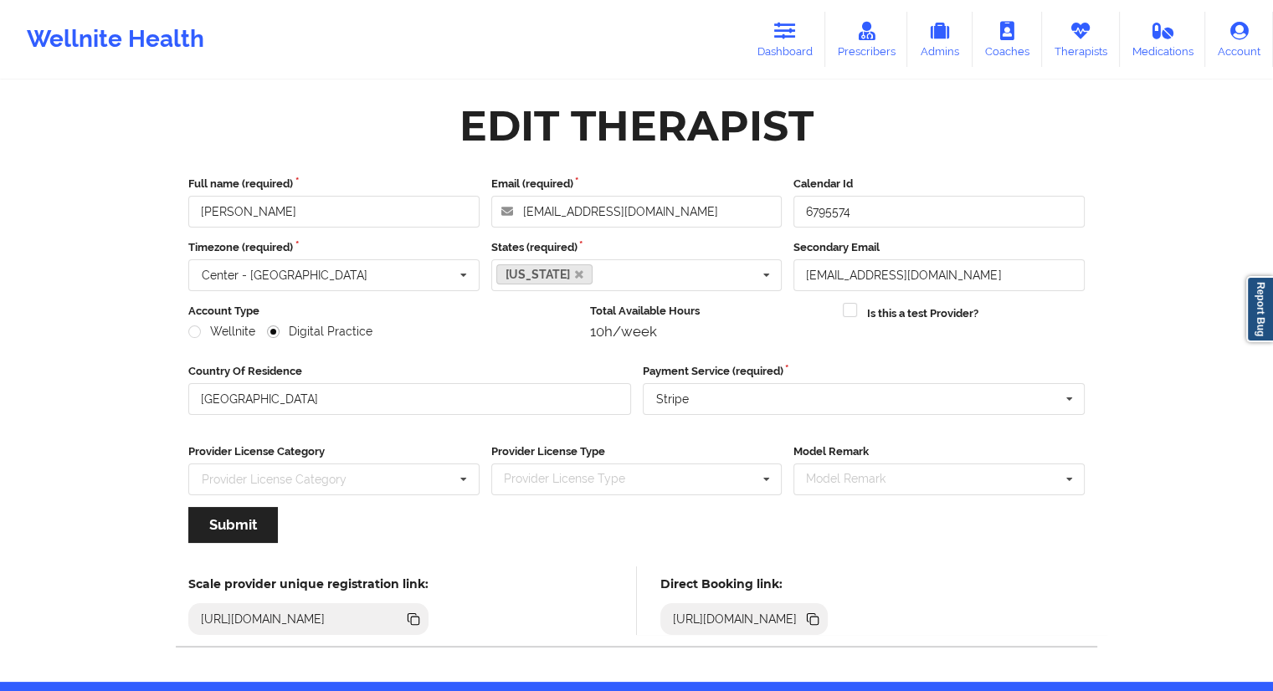
click at [822, 617] on icon at bounding box center [813, 619] width 18 height 18
click at [780, 51] on link "Dashboard" at bounding box center [785, 39] width 80 height 55
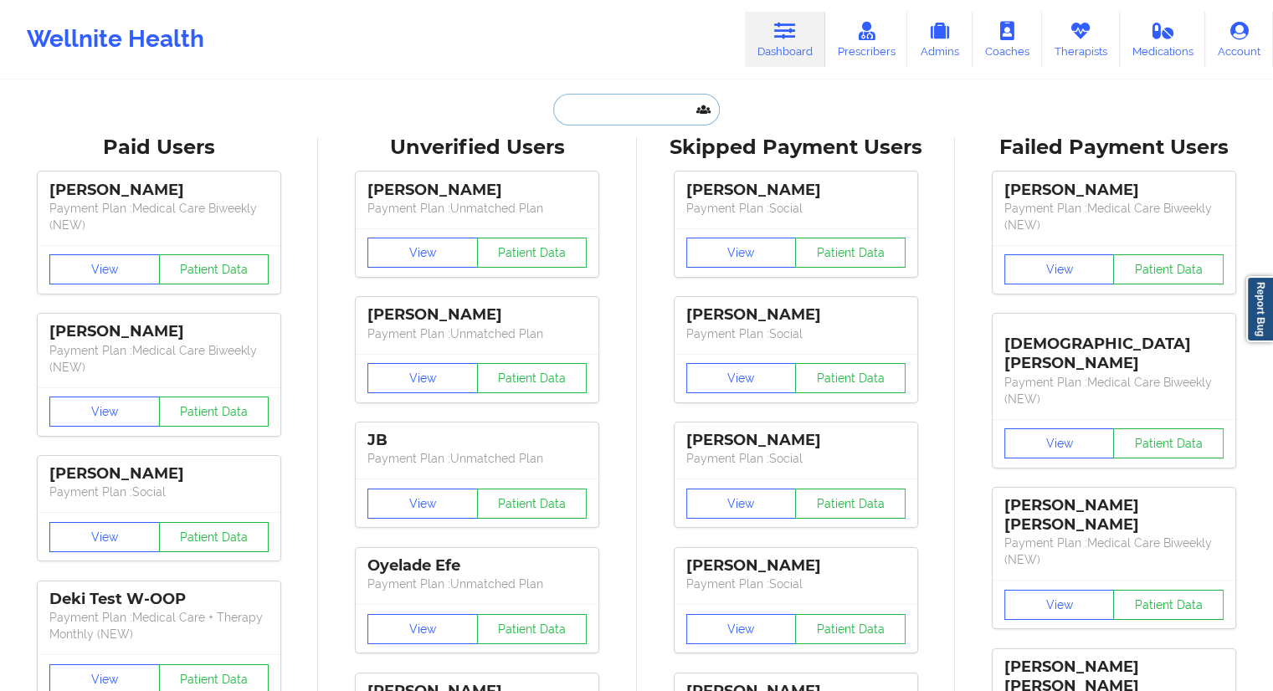
click at [608, 116] on input "text" at bounding box center [636, 110] width 166 height 32
paste input "[PERSON_NAME]"
type input "[PERSON_NAME]"
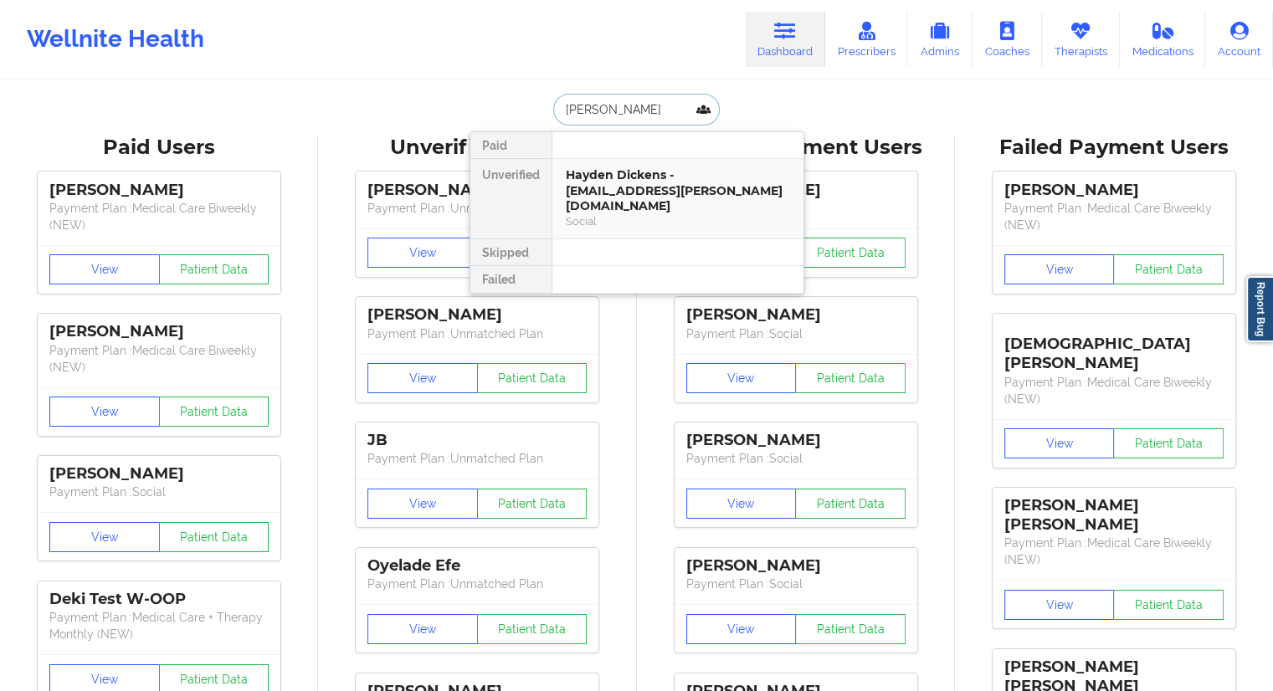
click at [615, 187] on div "Hayden Dickens - [EMAIL_ADDRESS][PERSON_NAME][DOMAIN_NAME]" at bounding box center [678, 190] width 224 height 47
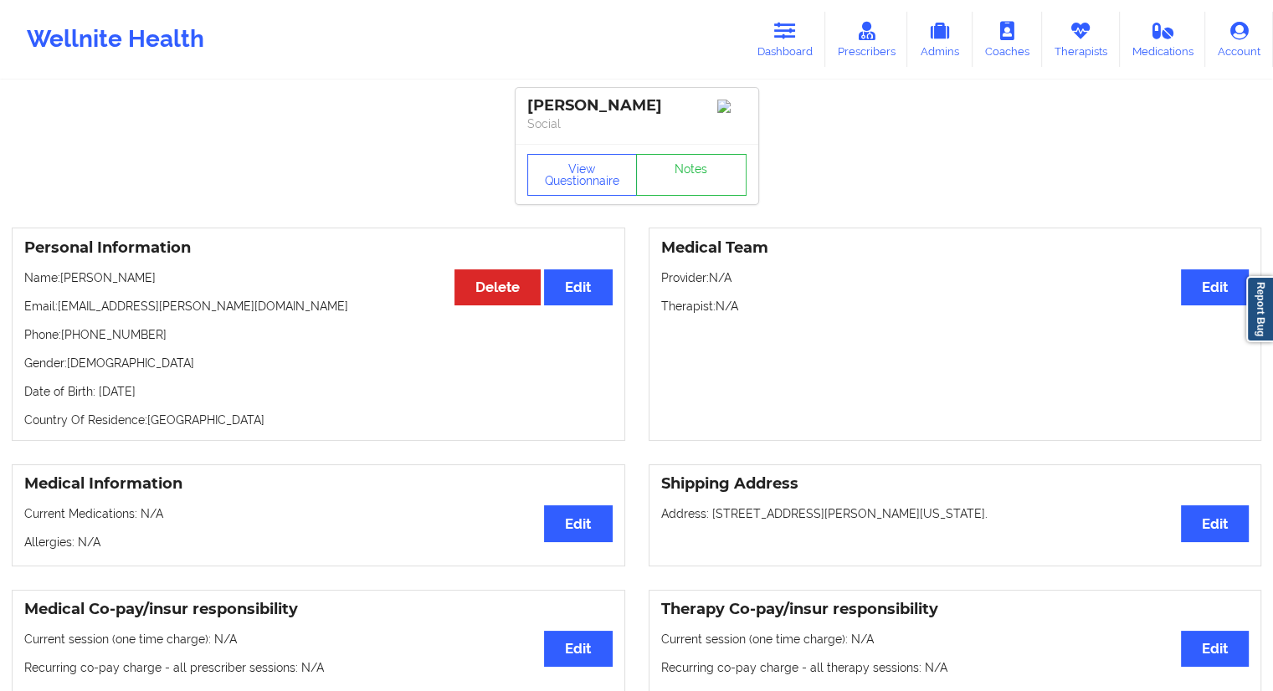
click at [773, 45] on link "Dashboard" at bounding box center [785, 39] width 80 height 55
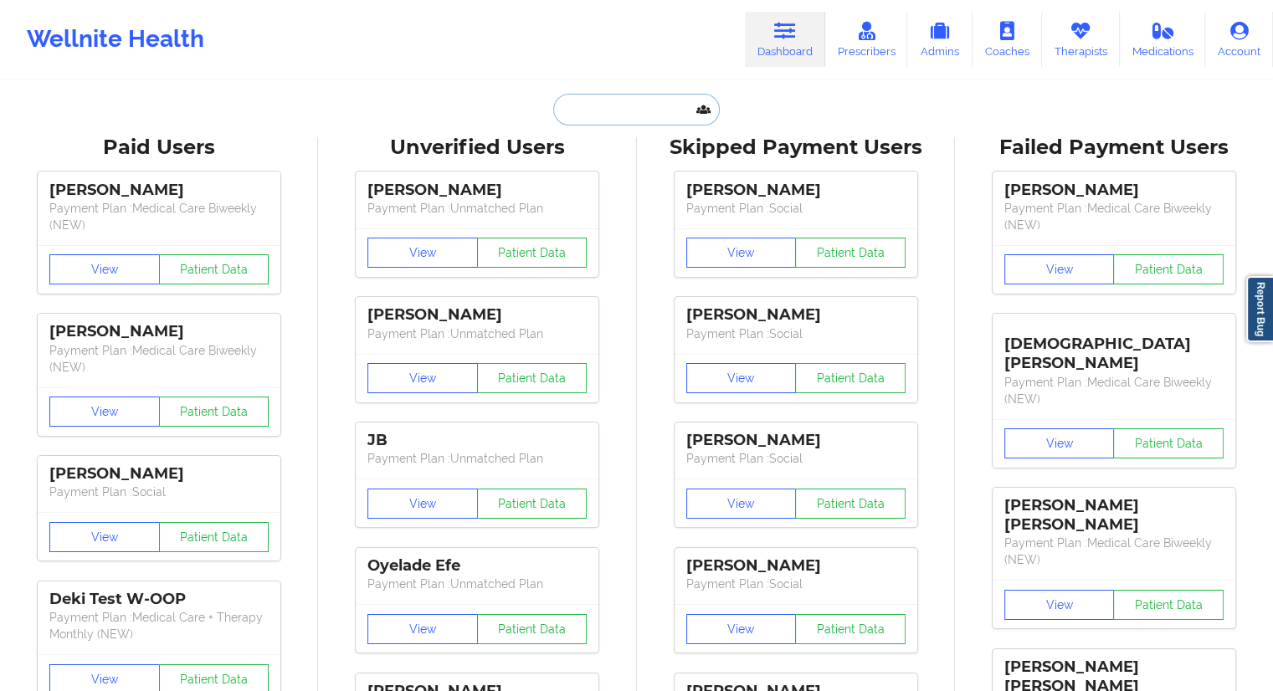
click at [599, 123] on input "text" at bounding box center [636, 110] width 166 height 32
paste input "[PERSON_NAME]"
type input "[PERSON_NAME]"
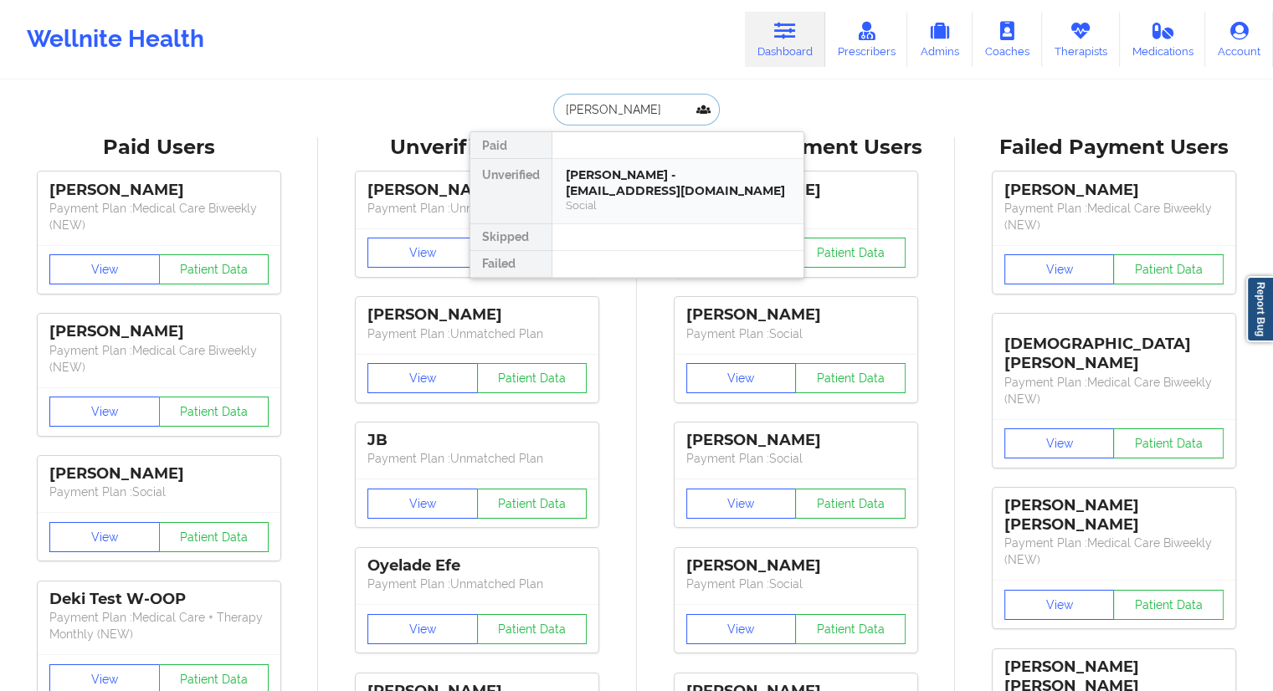
click at [597, 178] on div "[PERSON_NAME] - [EMAIL_ADDRESS][DOMAIN_NAME]" at bounding box center [678, 182] width 224 height 31
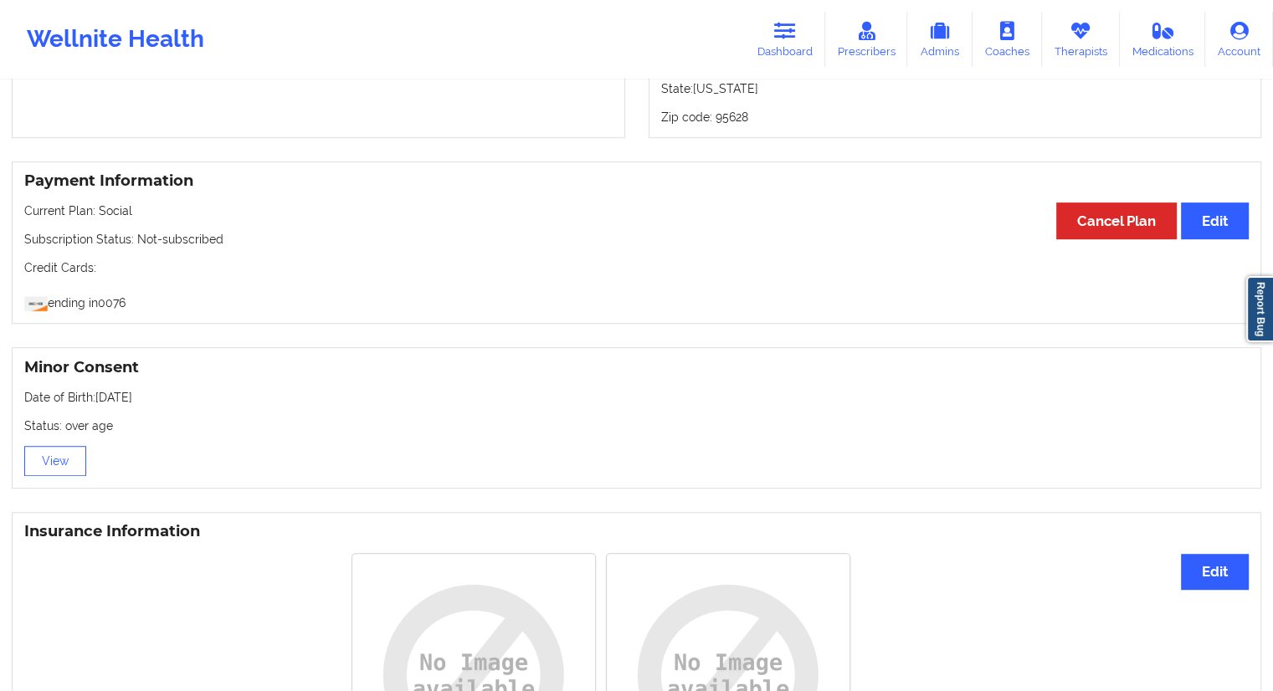
scroll to position [921, 0]
